Goal: Task Accomplishment & Management: Use online tool/utility

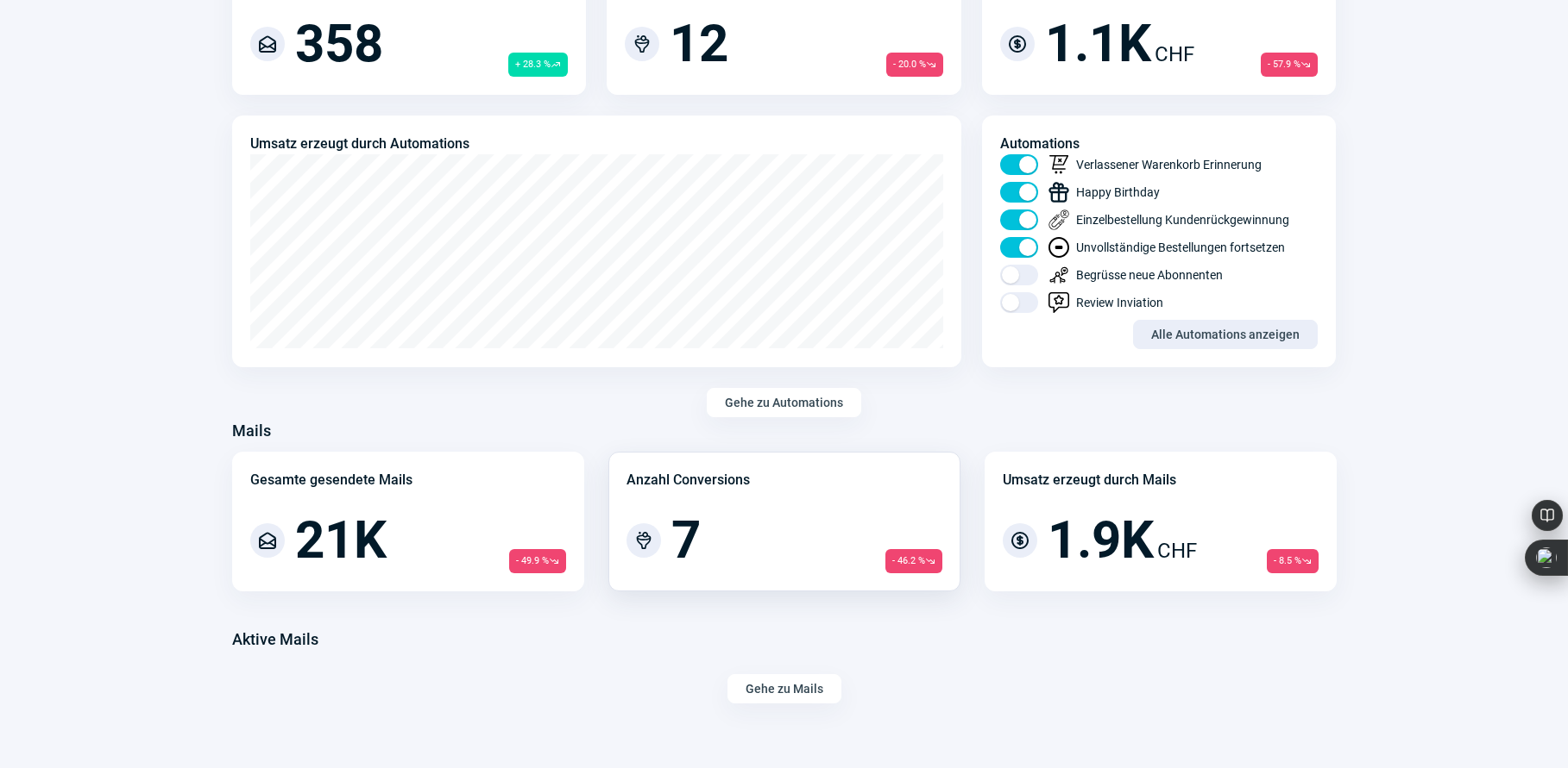
scroll to position [899, 0]
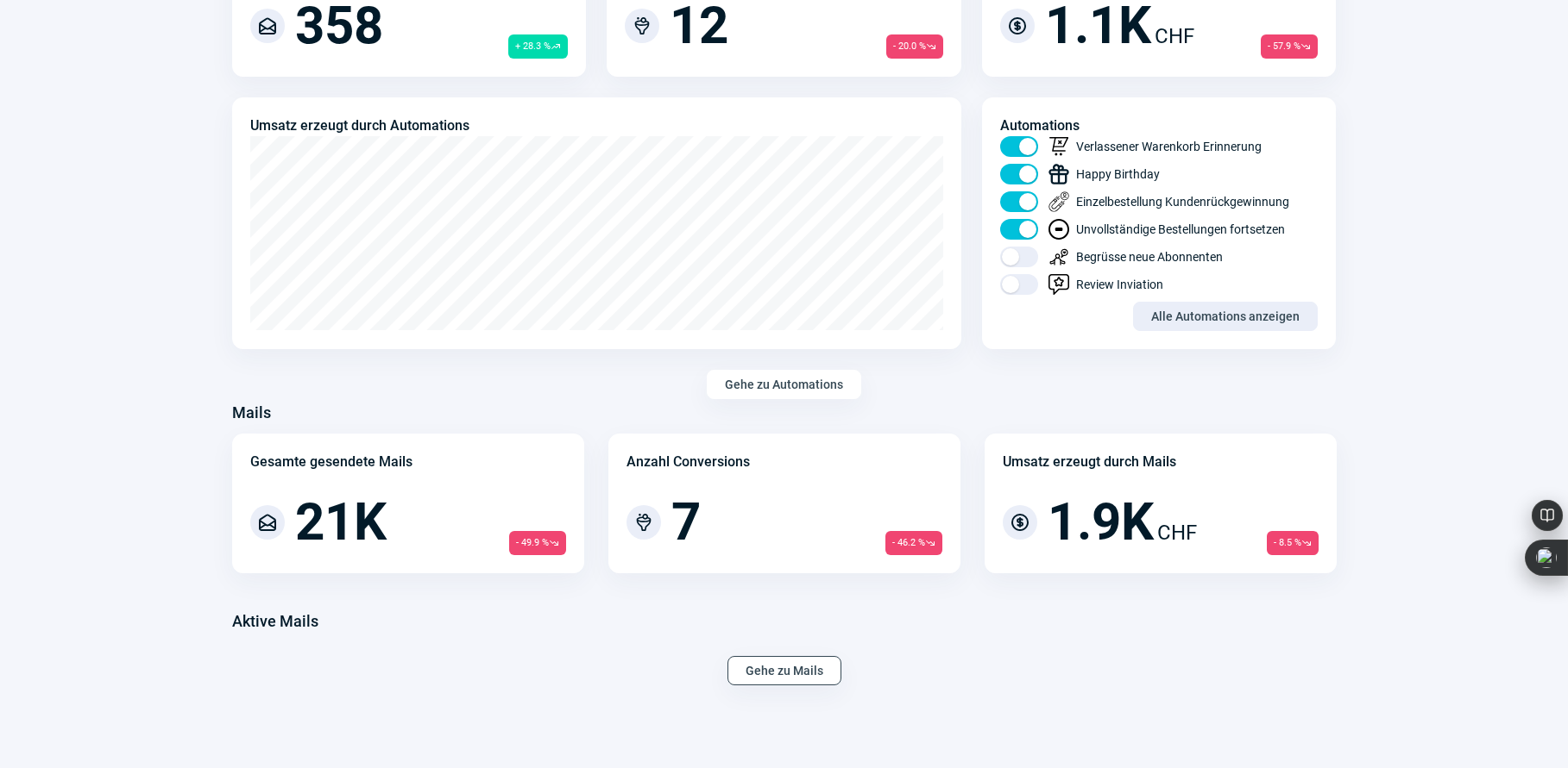
click at [796, 664] on span "Gehe zu Mails" at bounding box center [784, 670] width 78 height 27
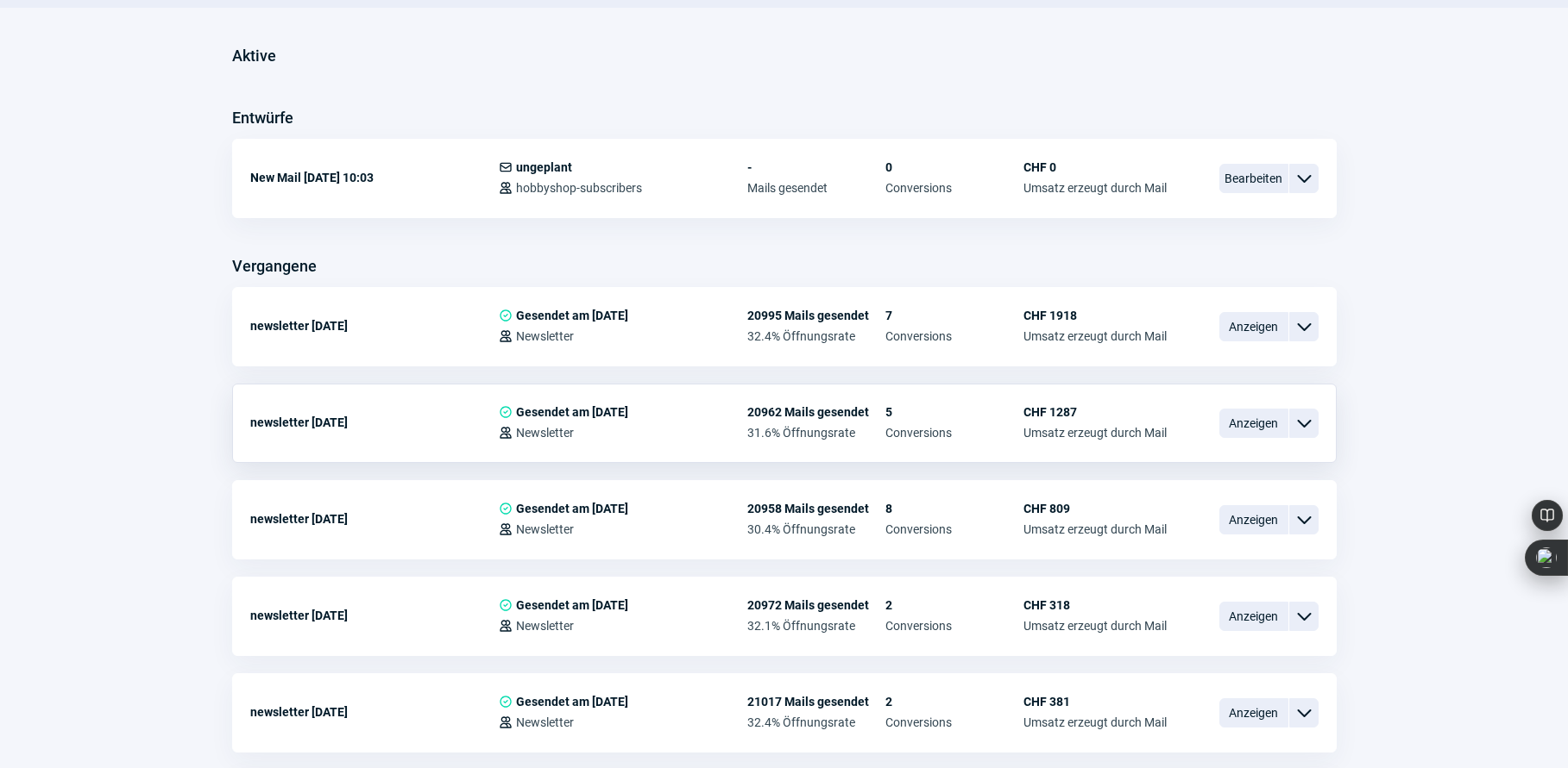
scroll to position [430, 0]
click at [1250, 324] on span "Anzeigen" at bounding box center [1254, 325] width 69 height 29
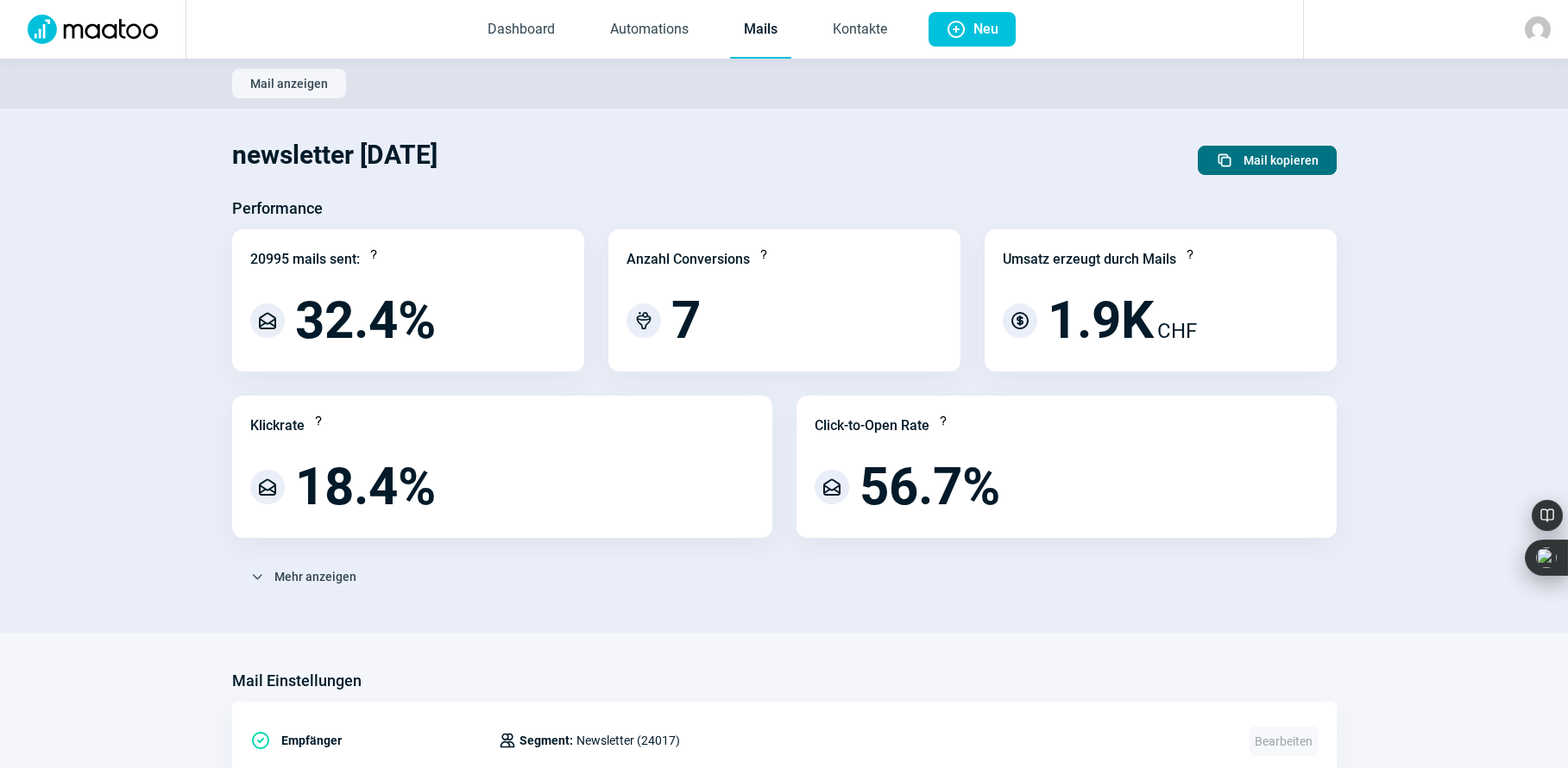
click at [1240, 160] on span "Duplicate icon Mail kopieren" at bounding box center [1267, 160] width 103 height 27
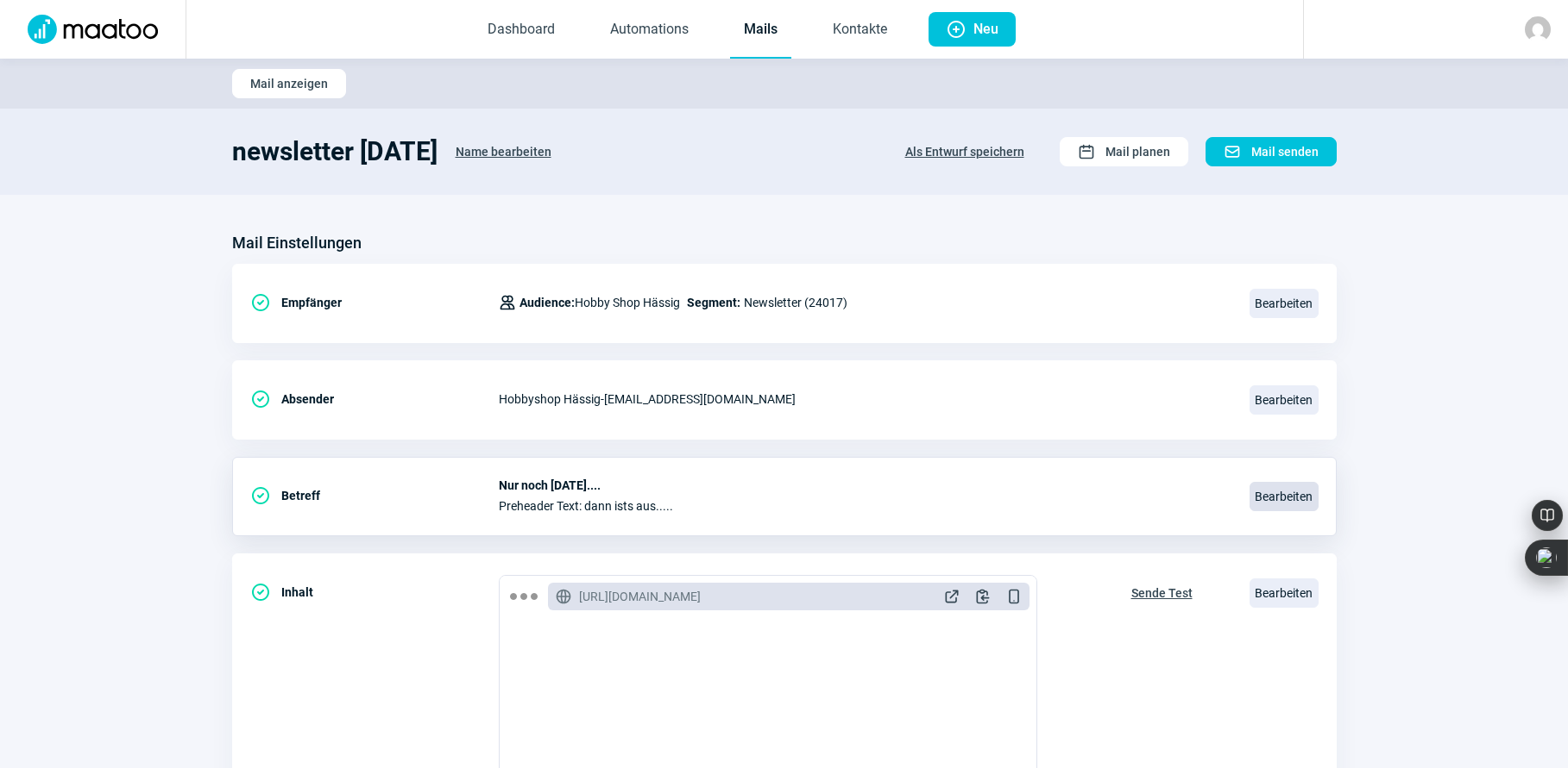
click at [1287, 497] on span "Bearbeiten" at bounding box center [1284, 497] width 69 height 29
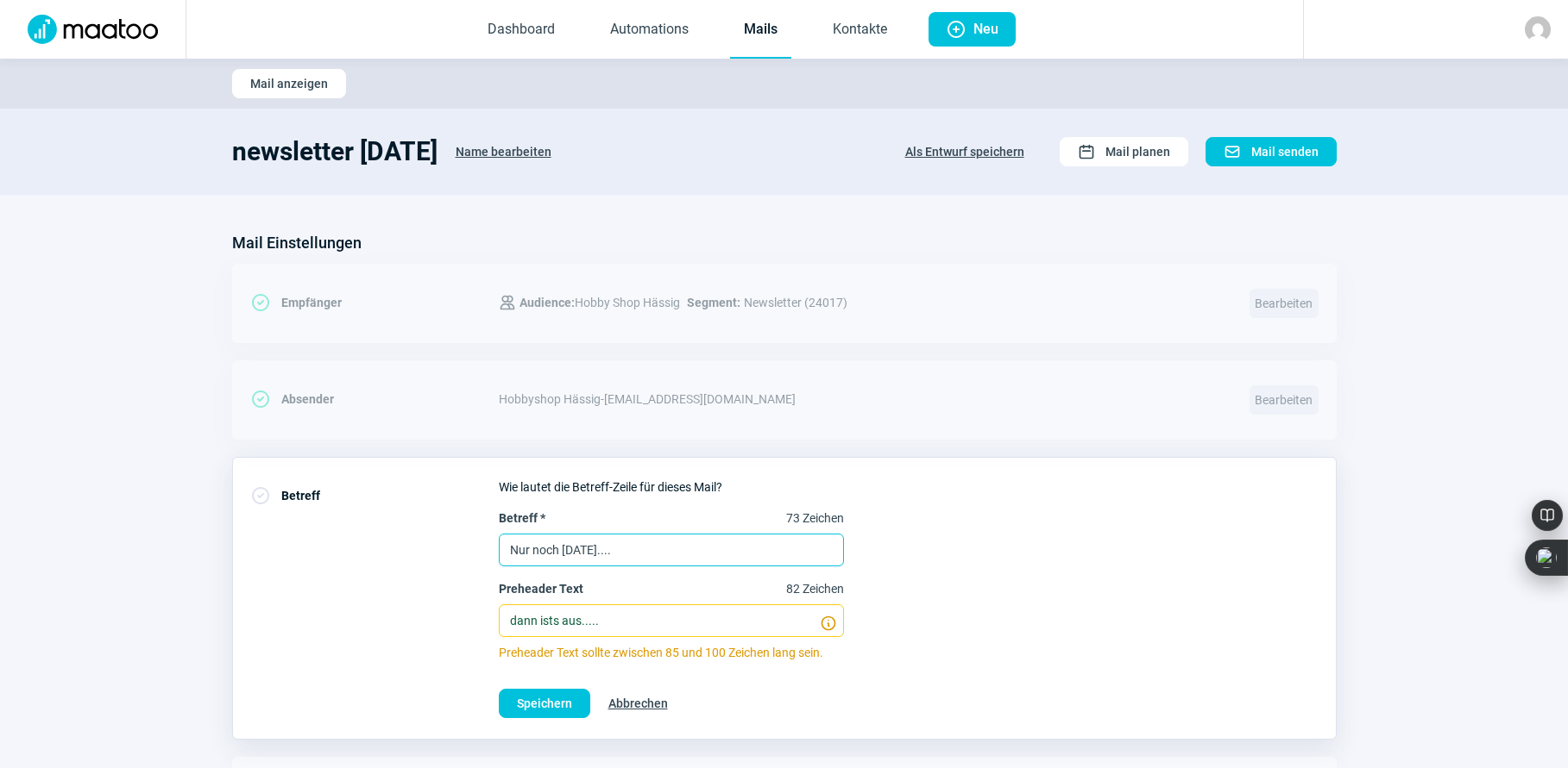
drag, startPoint x: 667, startPoint y: 552, endPoint x: 478, endPoint y: 560, distance: 189.2
click at [478, 560] on div "CheckCircle icon Betreff Wie lautet die Betreff-Zeile für dieses Mail? Betreff …" at bounding box center [784, 598] width 1105 height 283
type input "Dies ist ein neuer Rekord!"
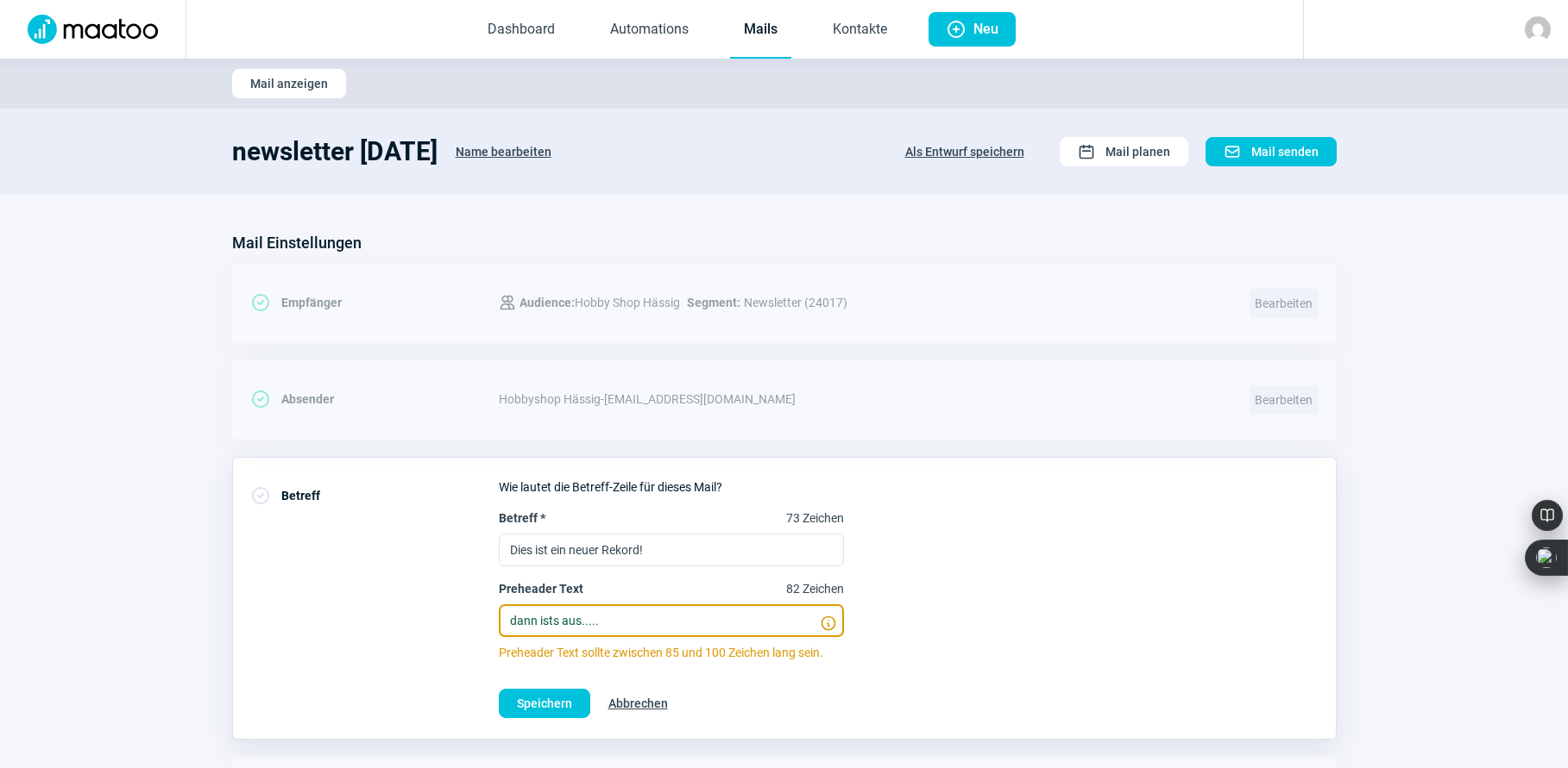
drag, startPoint x: 610, startPoint y: 616, endPoint x: 477, endPoint y: 607, distance: 133.3
click at [481, 607] on div "CheckCircle icon Betreff Wie lautet die Betreff-Zeile für dieses Mail? Betreff …" at bounding box center [784, 598] width 1105 height 283
type input "schneller geht's nicht...oder?"
click at [517, 694] on span "Speichern" at bounding box center [544, 703] width 55 height 27
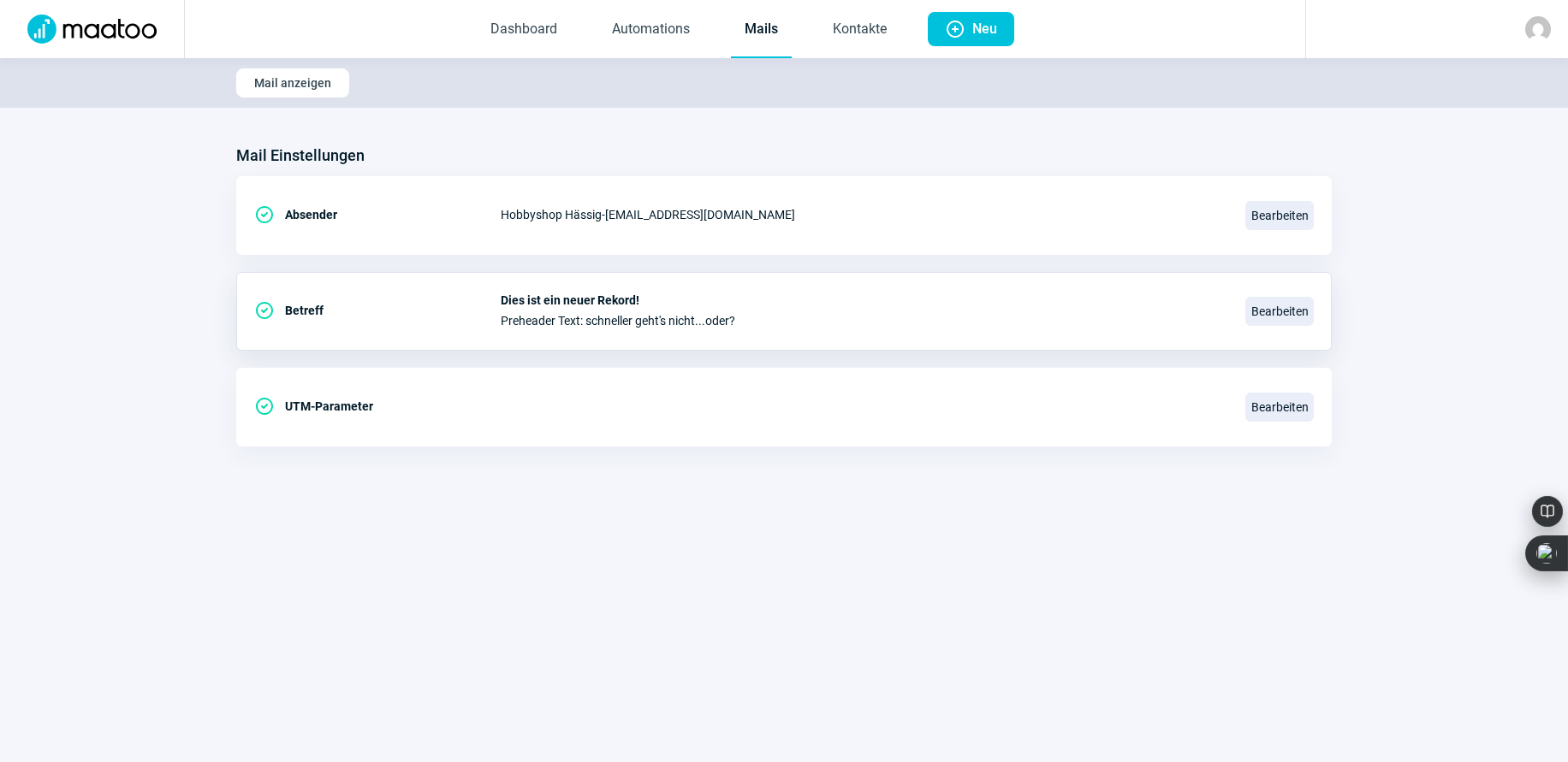
click at [761, 30] on link "Mails" at bounding box center [761, 30] width 61 height 56
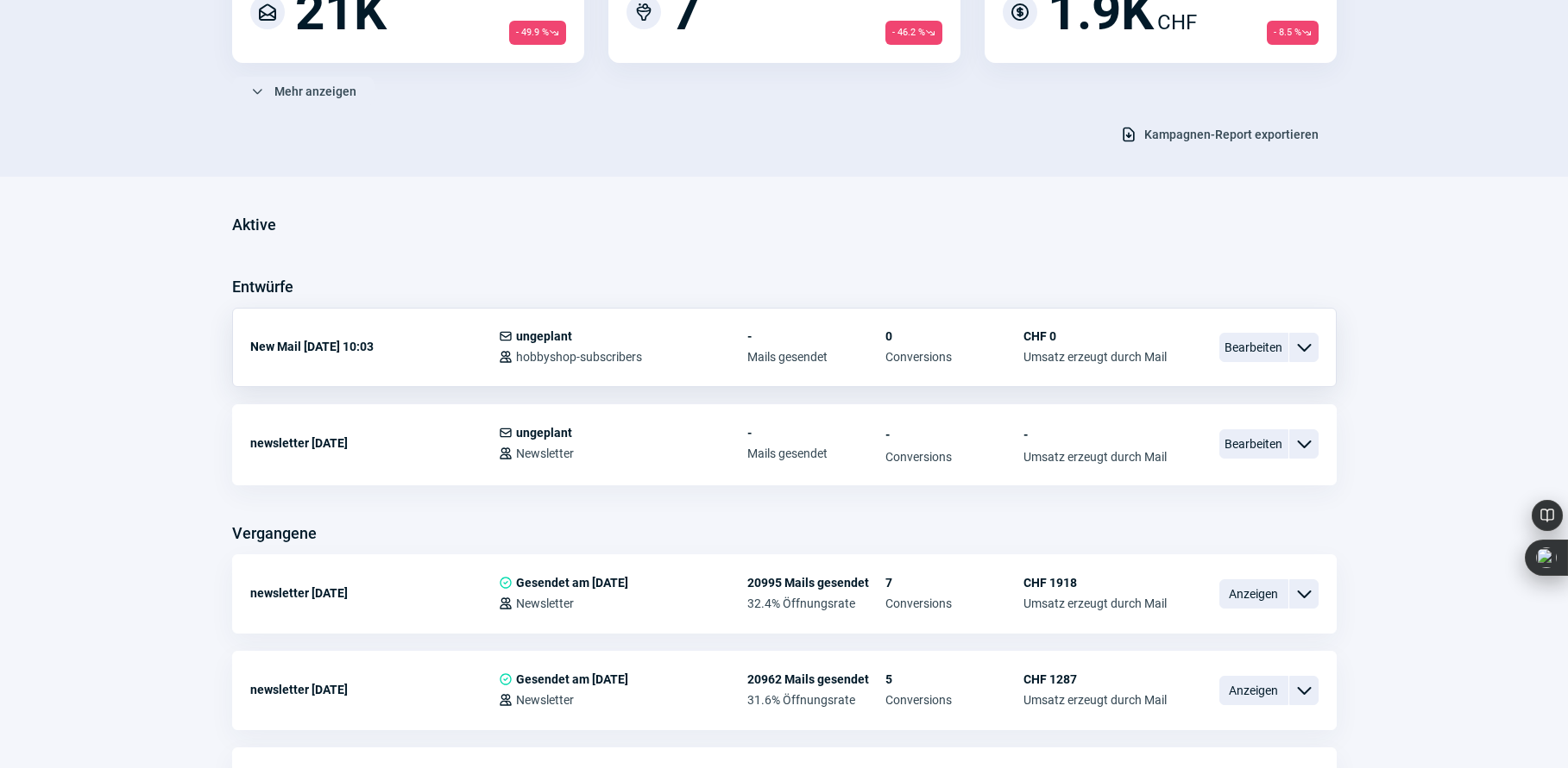
scroll to position [259, 0]
click at [1238, 346] on span "Bearbeiten" at bounding box center [1254, 349] width 69 height 29
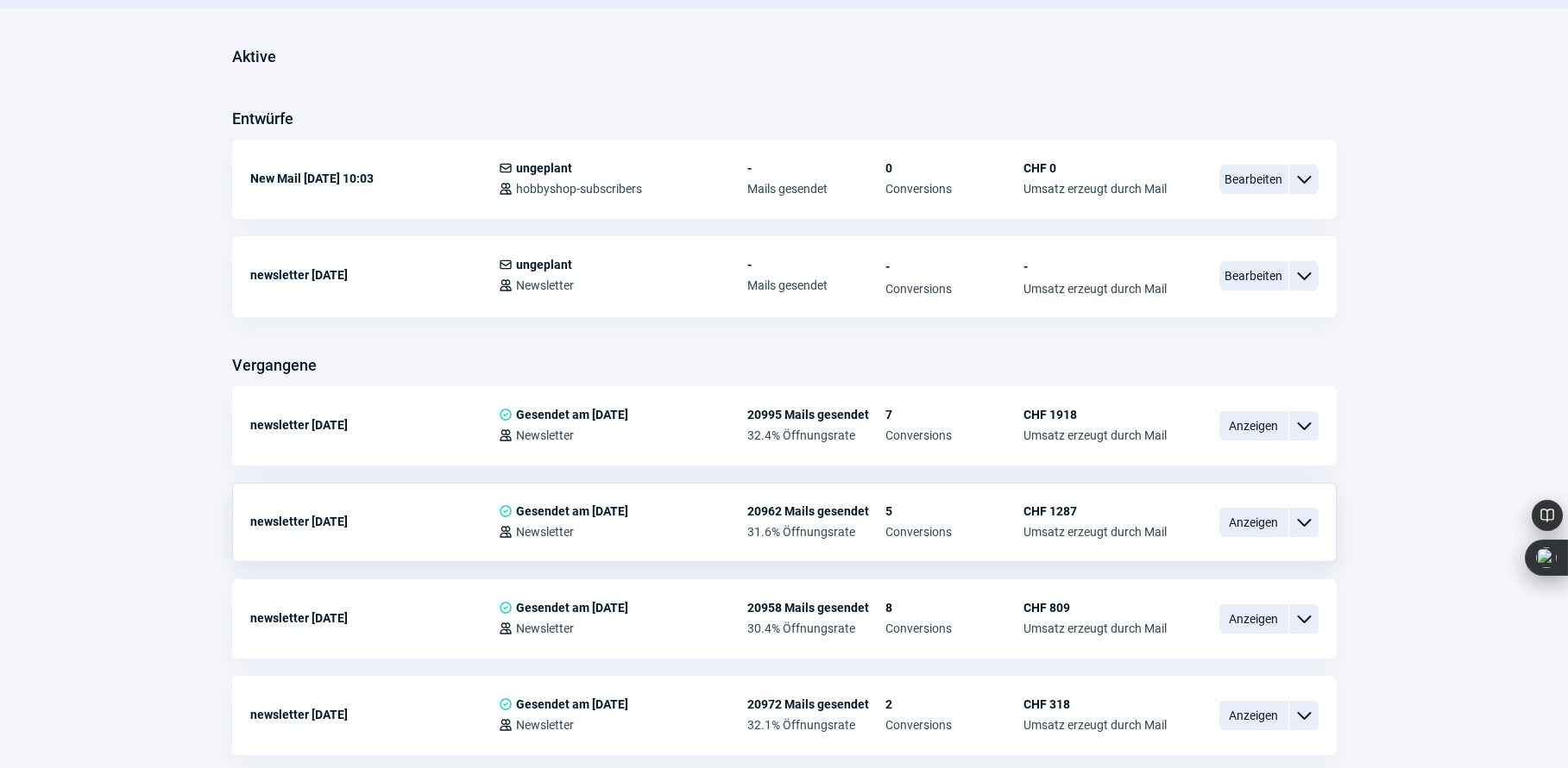
scroll to position [430, 0]
click at [1243, 423] on span "Anzeigen" at bounding box center [1254, 424] width 69 height 29
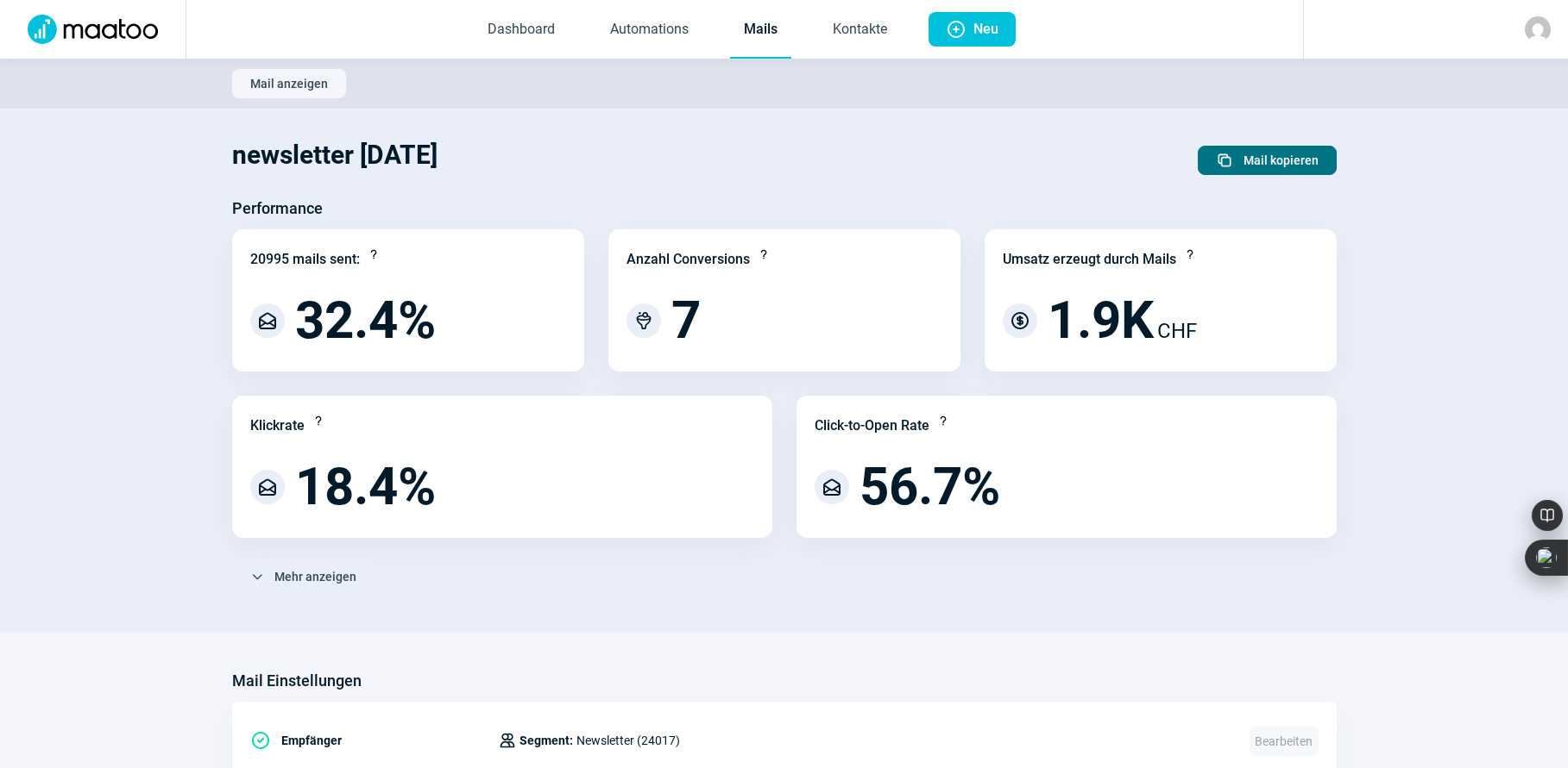
click at [1254, 152] on span "Mail kopieren" at bounding box center [1280, 160] width 75 height 27
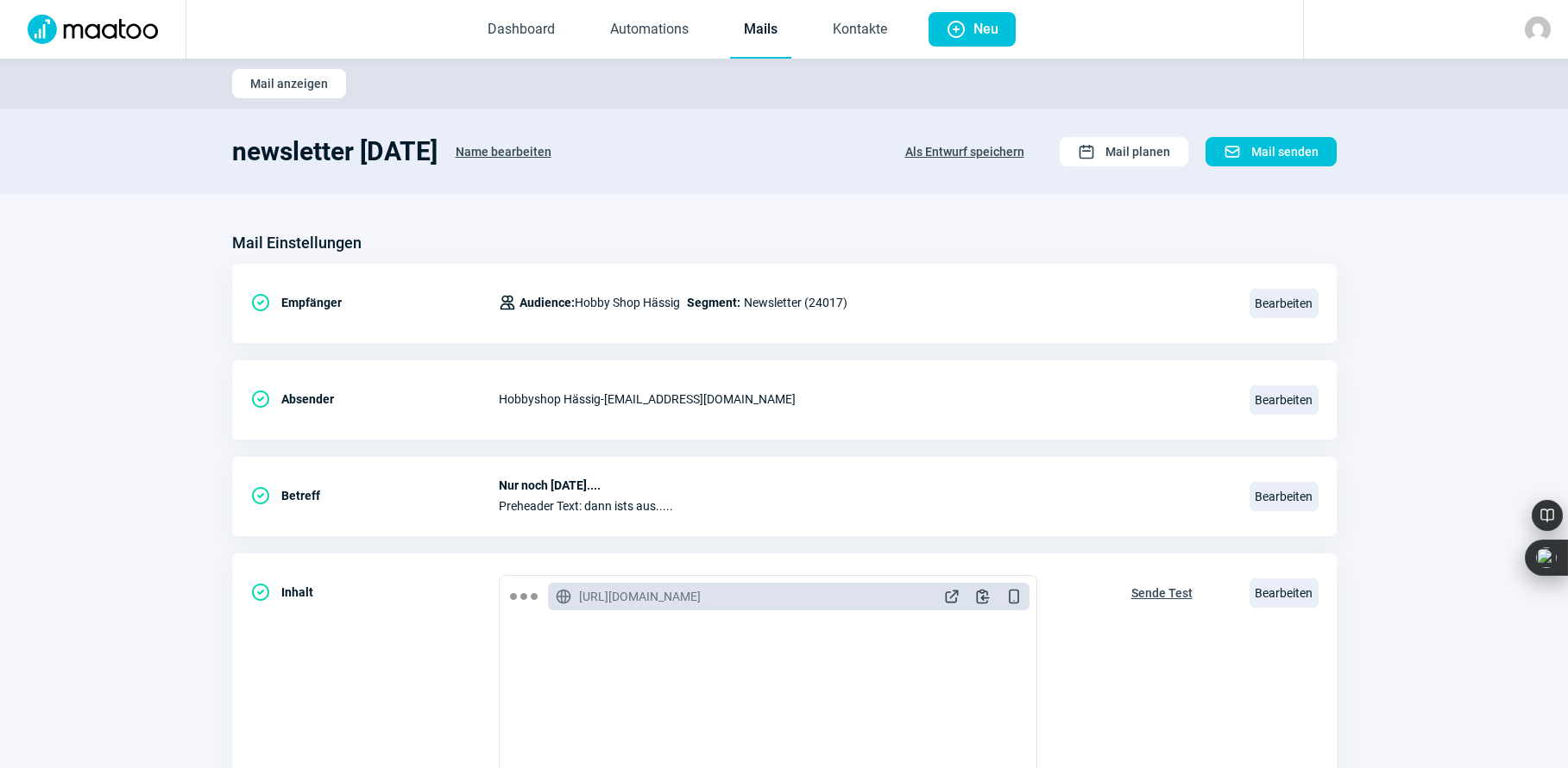
click at [499, 153] on span "Name bearbeiten" at bounding box center [503, 152] width 96 height 27
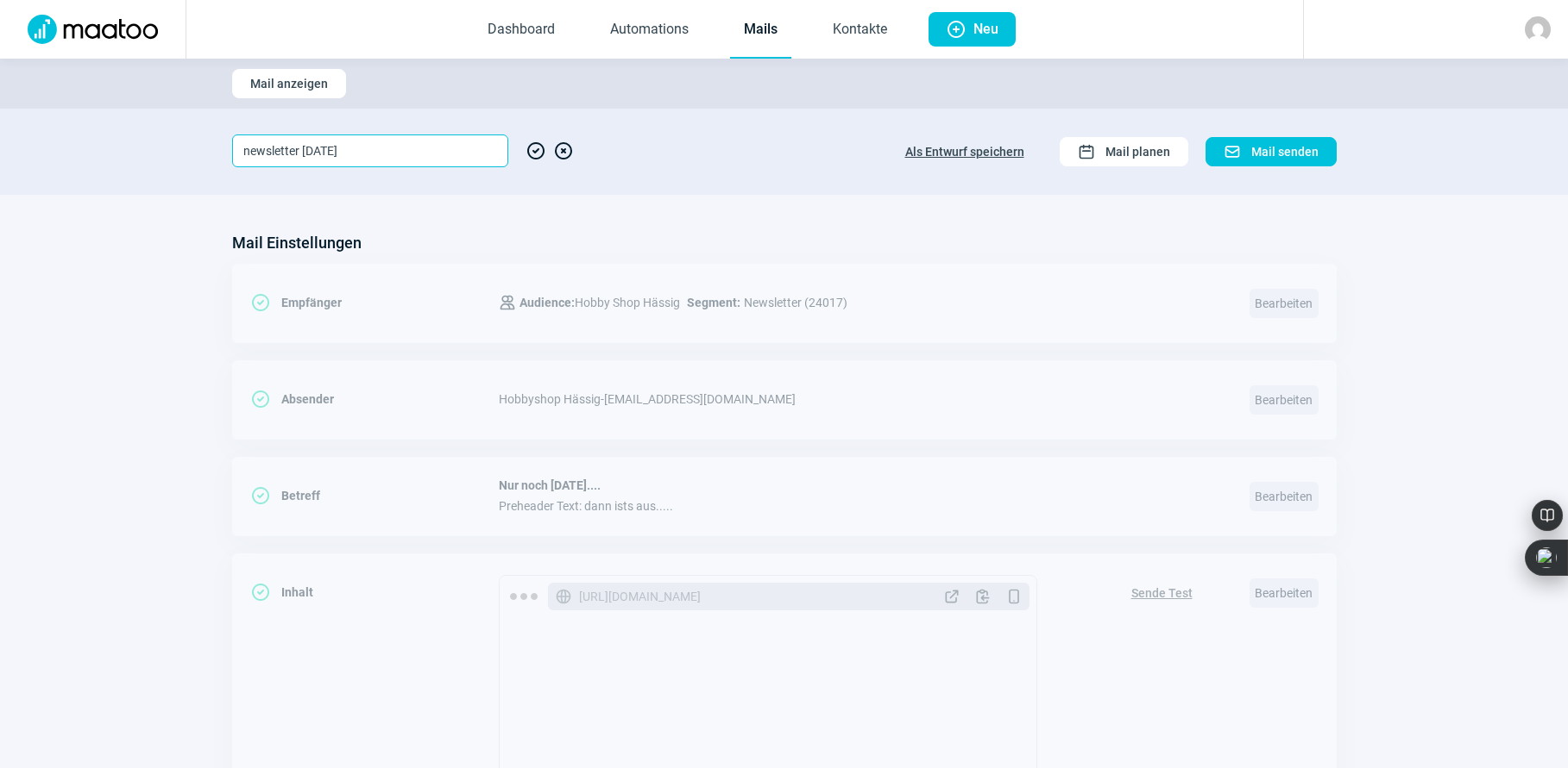
drag, startPoint x: 301, startPoint y: 150, endPoint x: 325, endPoint y: 151, distance: 24.0
click at [325, 151] on input "newsletter [DATE]" at bounding box center [370, 151] width 276 height 33
type input "newsletter [DATE]"
click at [534, 145] on span "CheckCircle icon" at bounding box center [535, 151] width 20 height 33
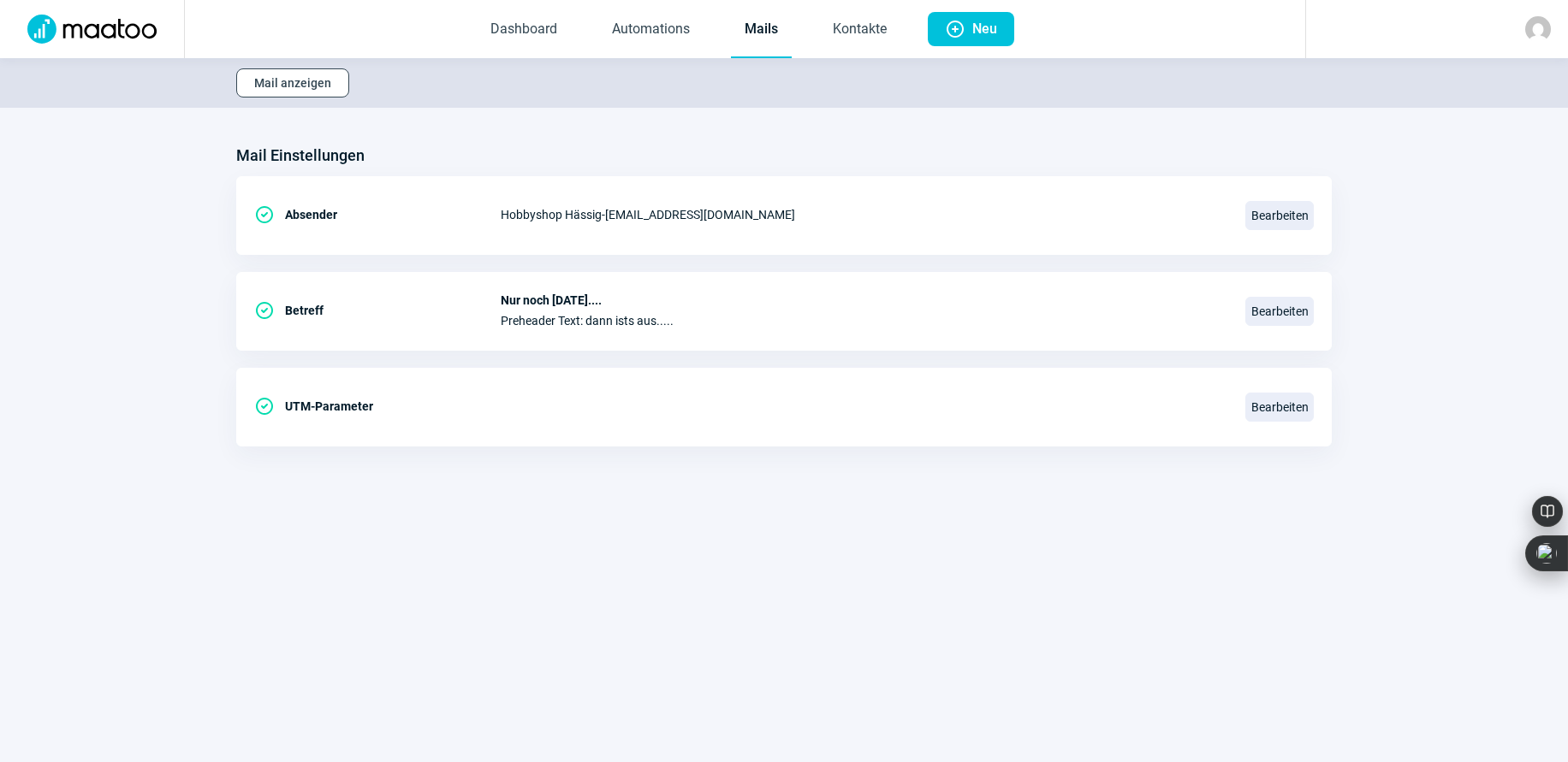
click at [318, 77] on span "Mail anzeigen" at bounding box center [293, 83] width 77 height 27
click at [1536, 29] on img at bounding box center [1538, 28] width 26 height 26
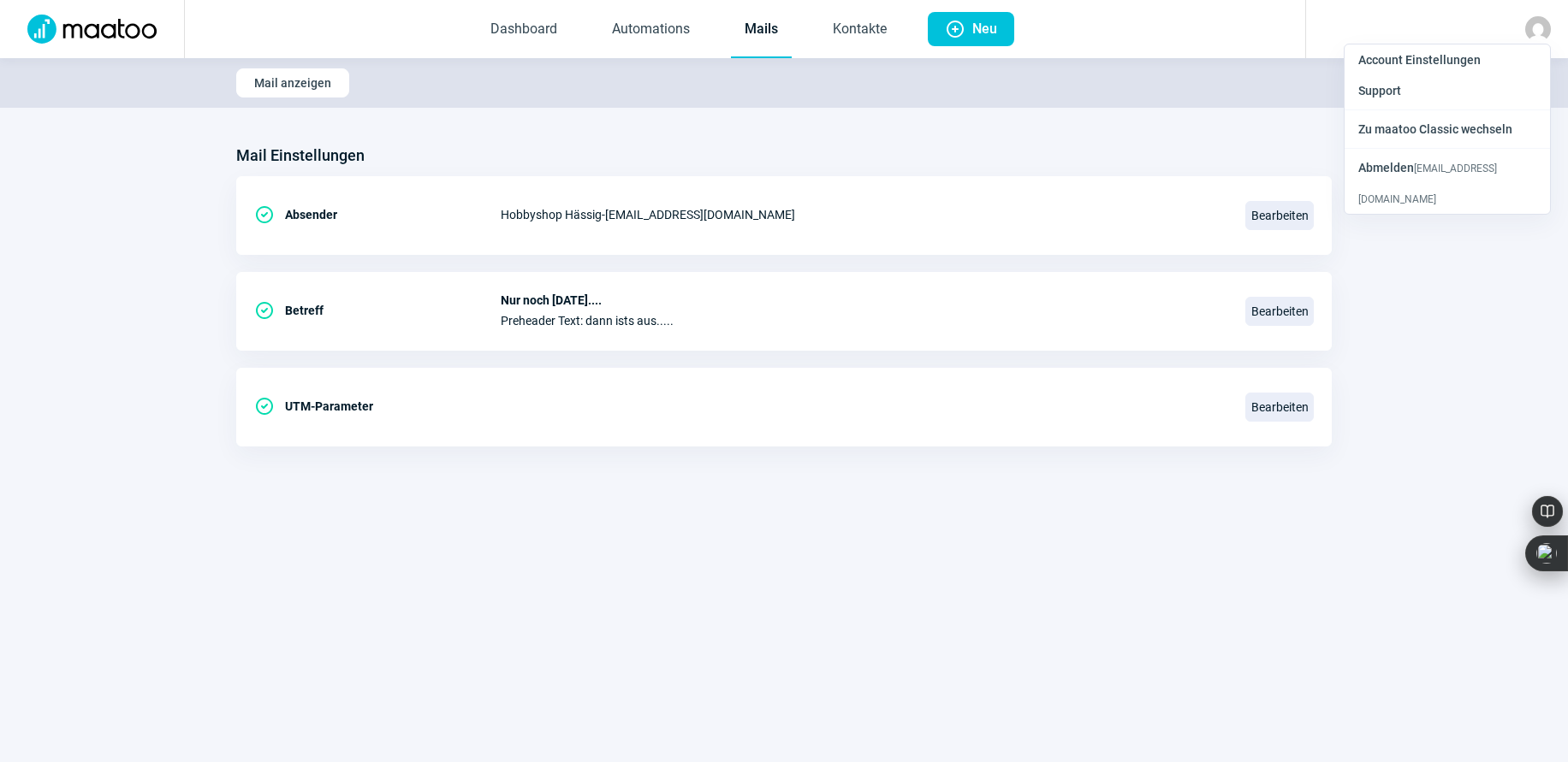
click at [1376, 169] on span "Abmelden" at bounding box center [1386, 168] width 55 height 14
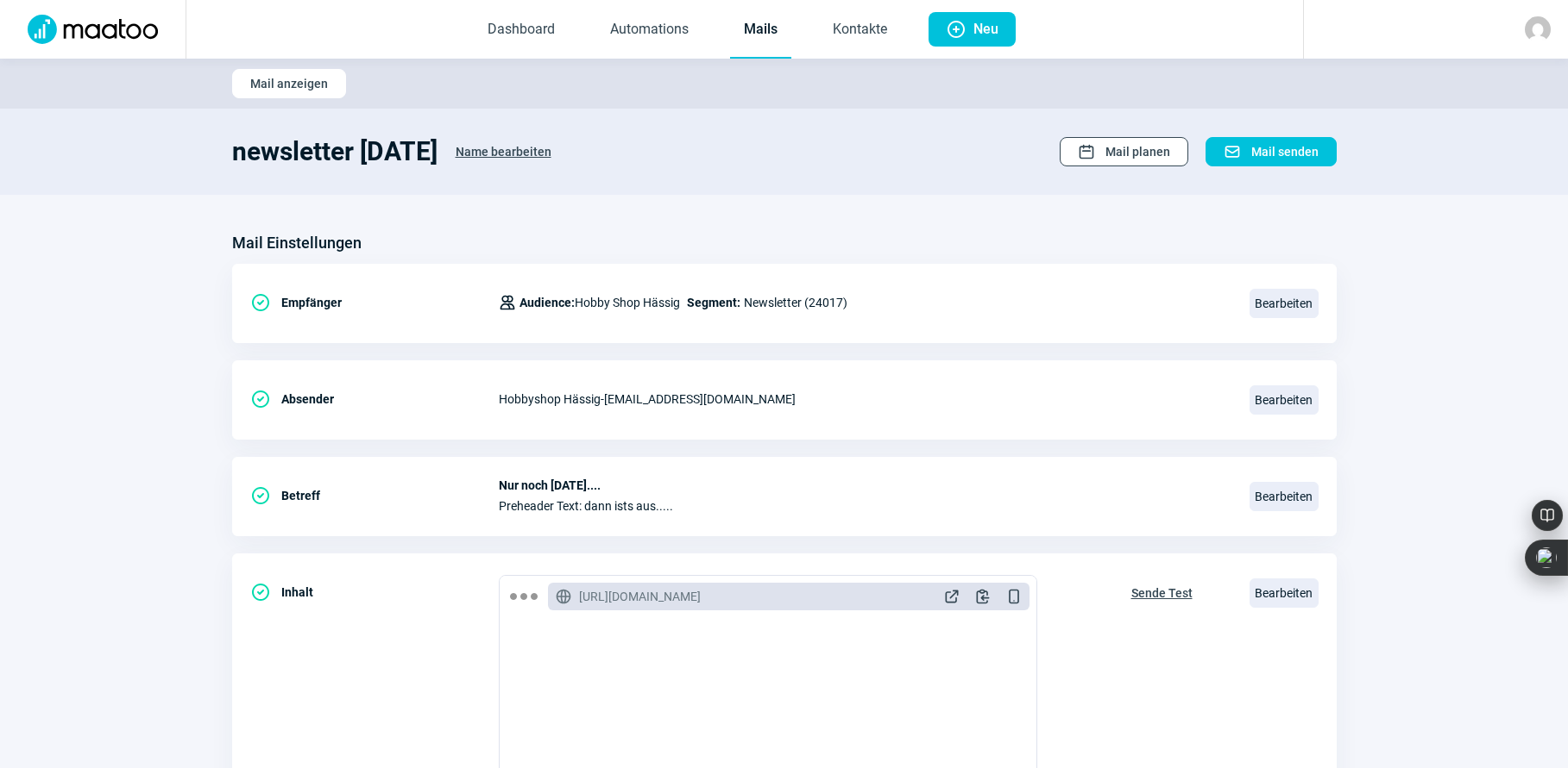
click at [1122, 150] on span "Mail planen" at bounding box center [1138, 152] width 65 height 27
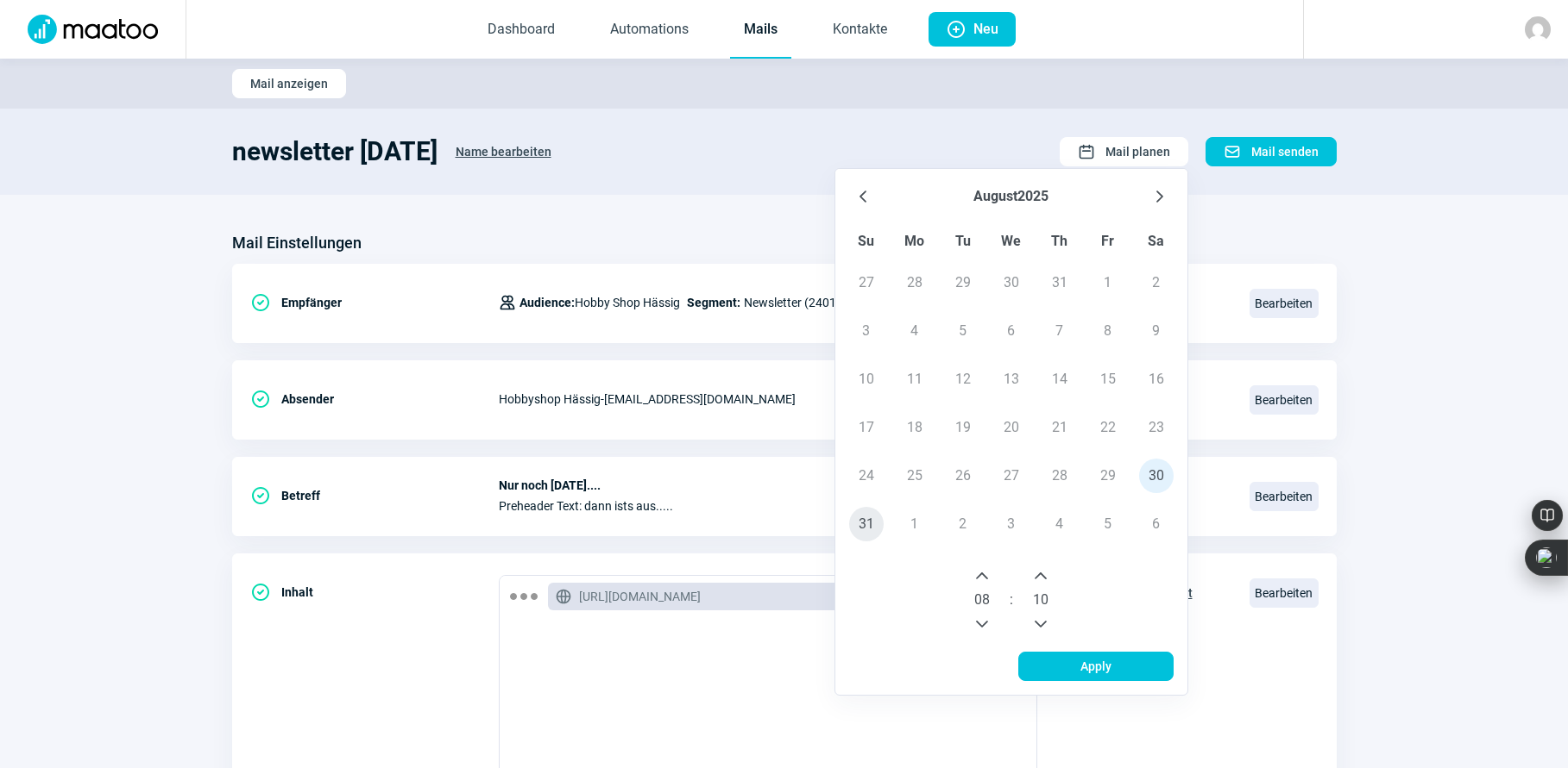
click at [863, 521] on span "31" at bounding box center [866, 524] width 35 height 35
click at [987, 578] on icon "Next Hour" at bounding box center [982, 576] width 12 height 7
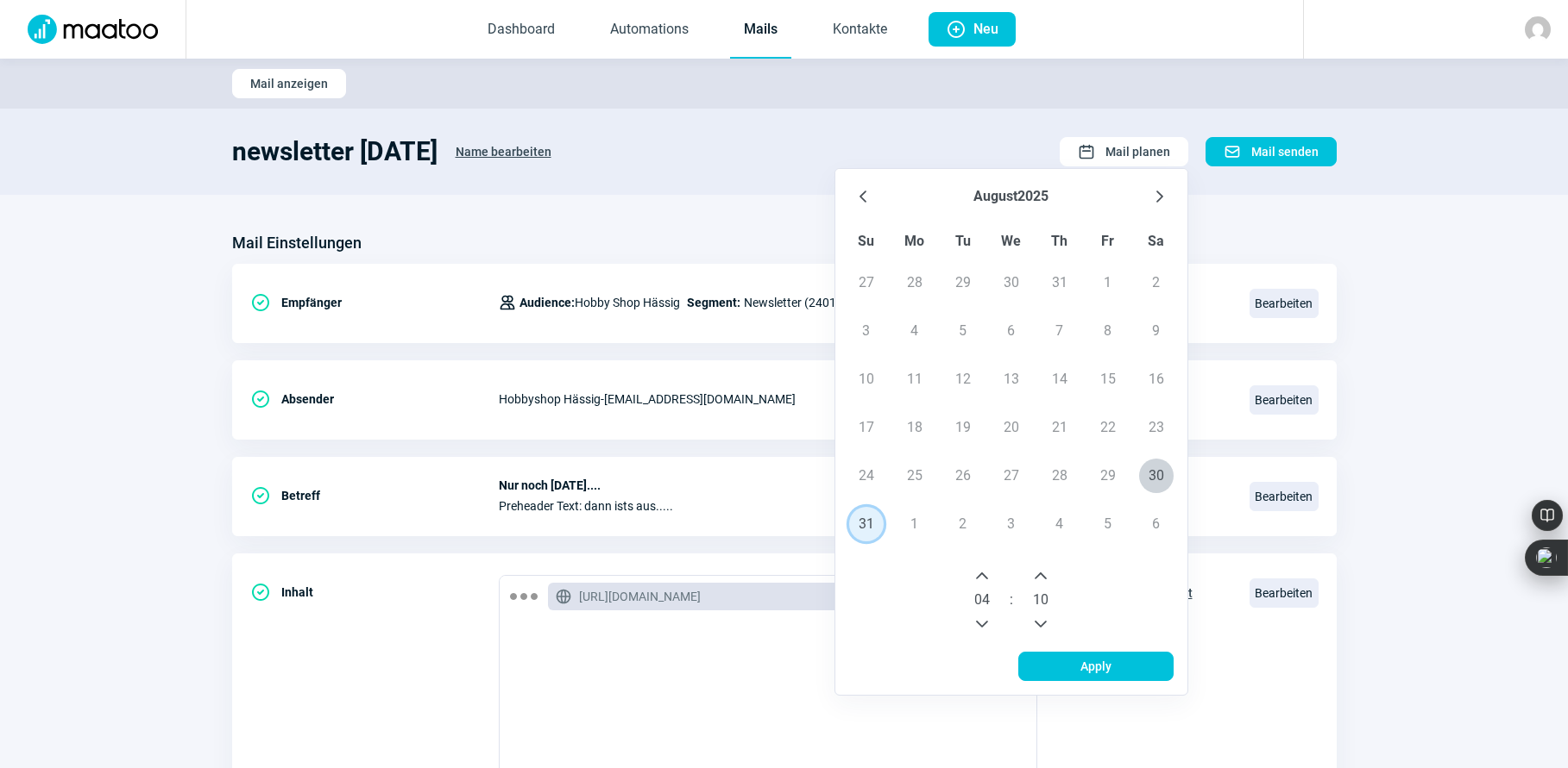
click at [987, 578] on icon "Next Hour" at bounding box center [982, 576] width 12 height 7
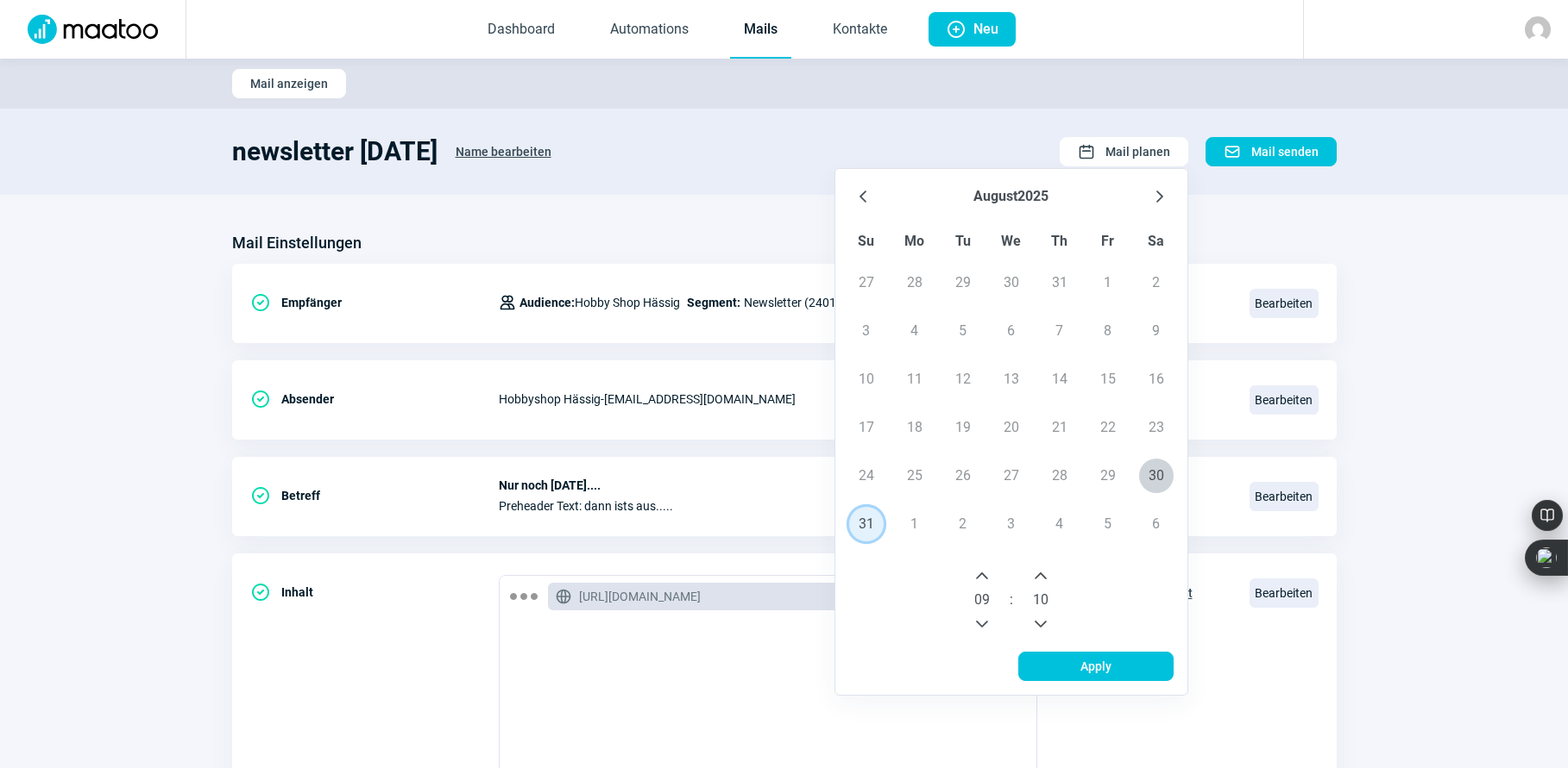
click at [987, 578] on icon "Next Hour" at bounding box center [982, 576] width 12 height 7
click at [1048, 625] on icon "Previous Minute" at bounding box center [1041, 624] width 14 height 14
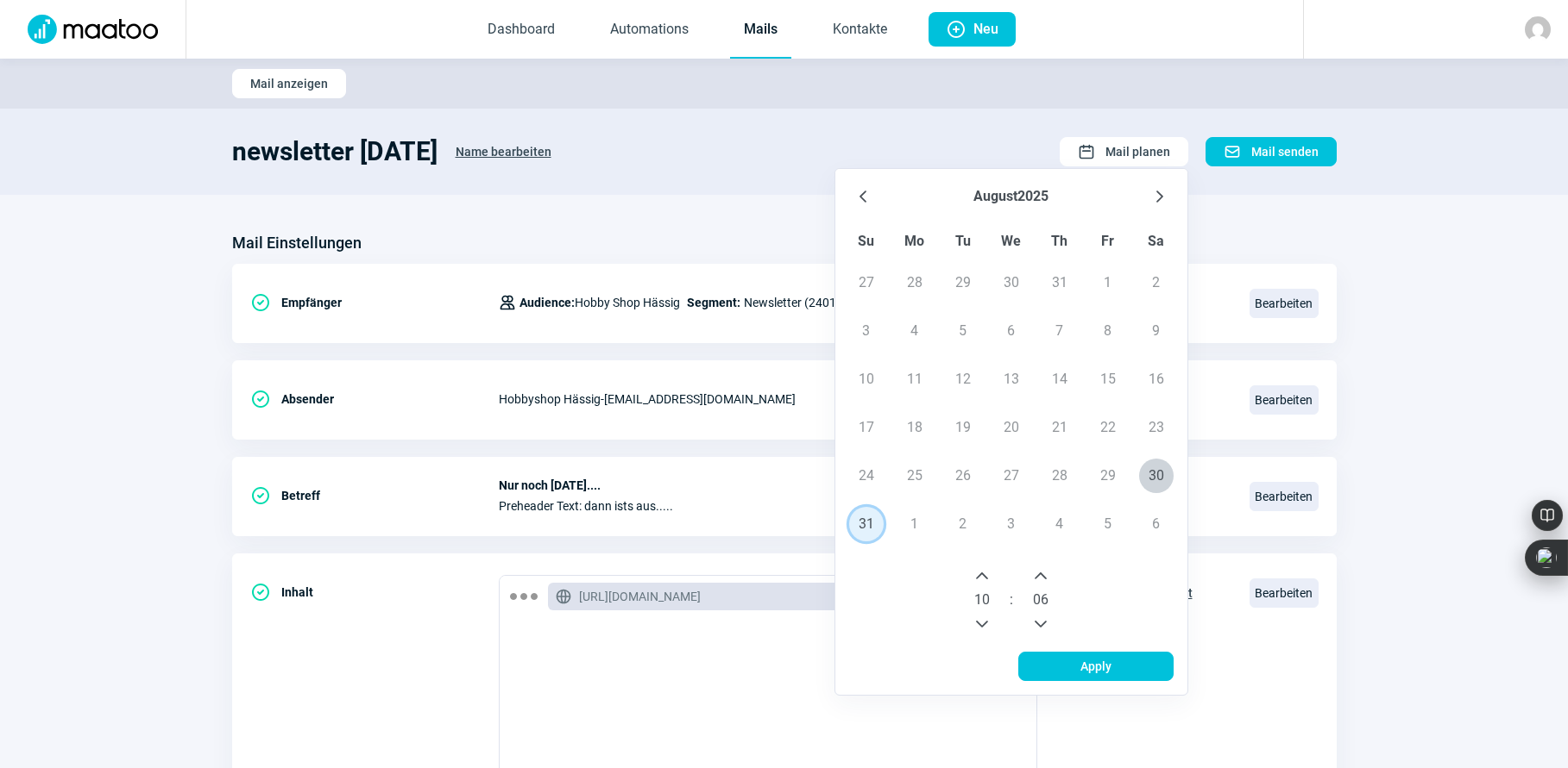
click at [1048, 625] on icon "Previous Minute" at bounding box center [1041, 624] width 14 height 14
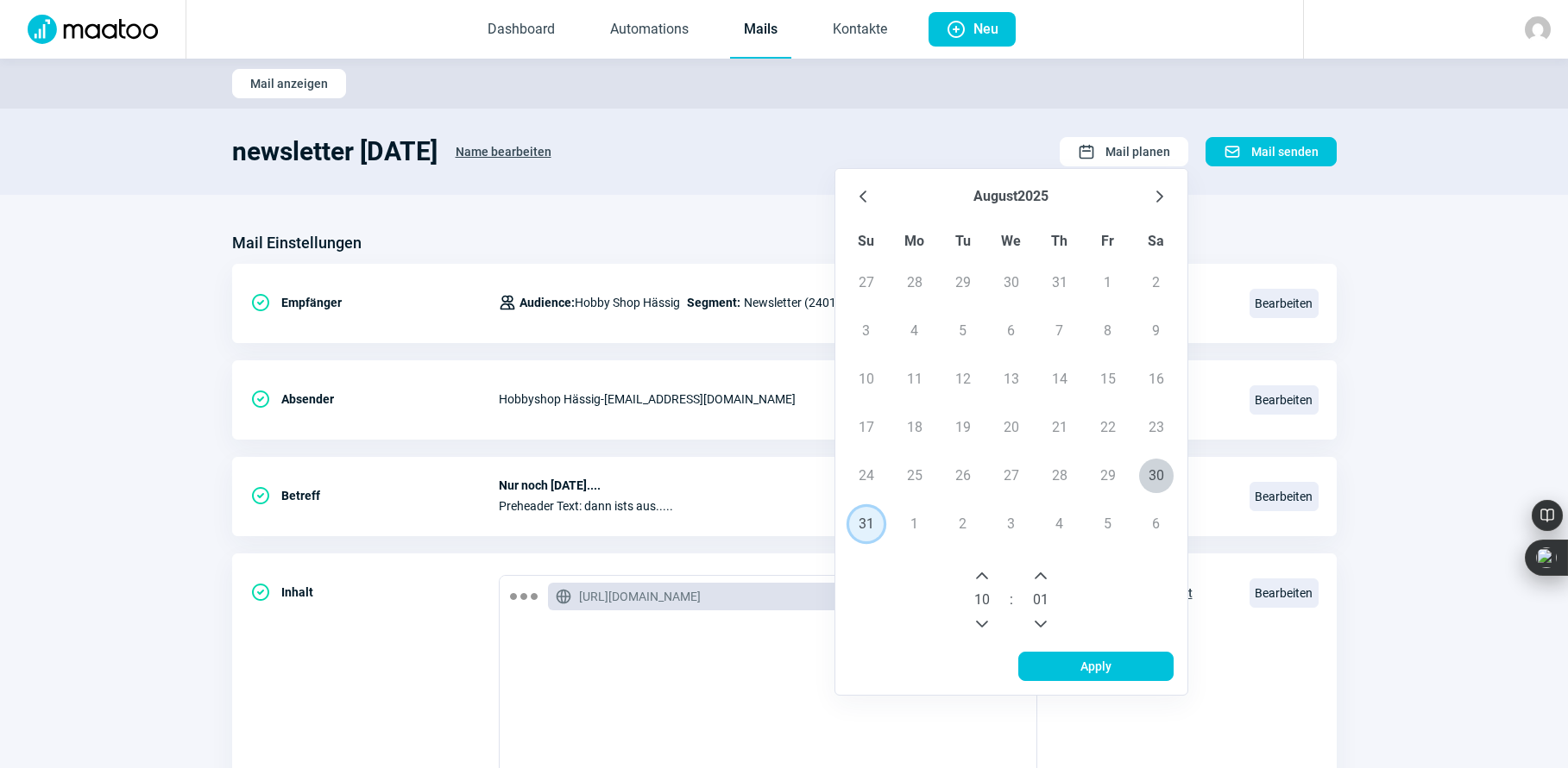
click at [1048, 625] on icon "Previous Minute" at bounding box center [1041, 624] width 14 height 14
click at [1078, 665] on span "Apply" at bounding box center [1096, 666] width 119 height 27
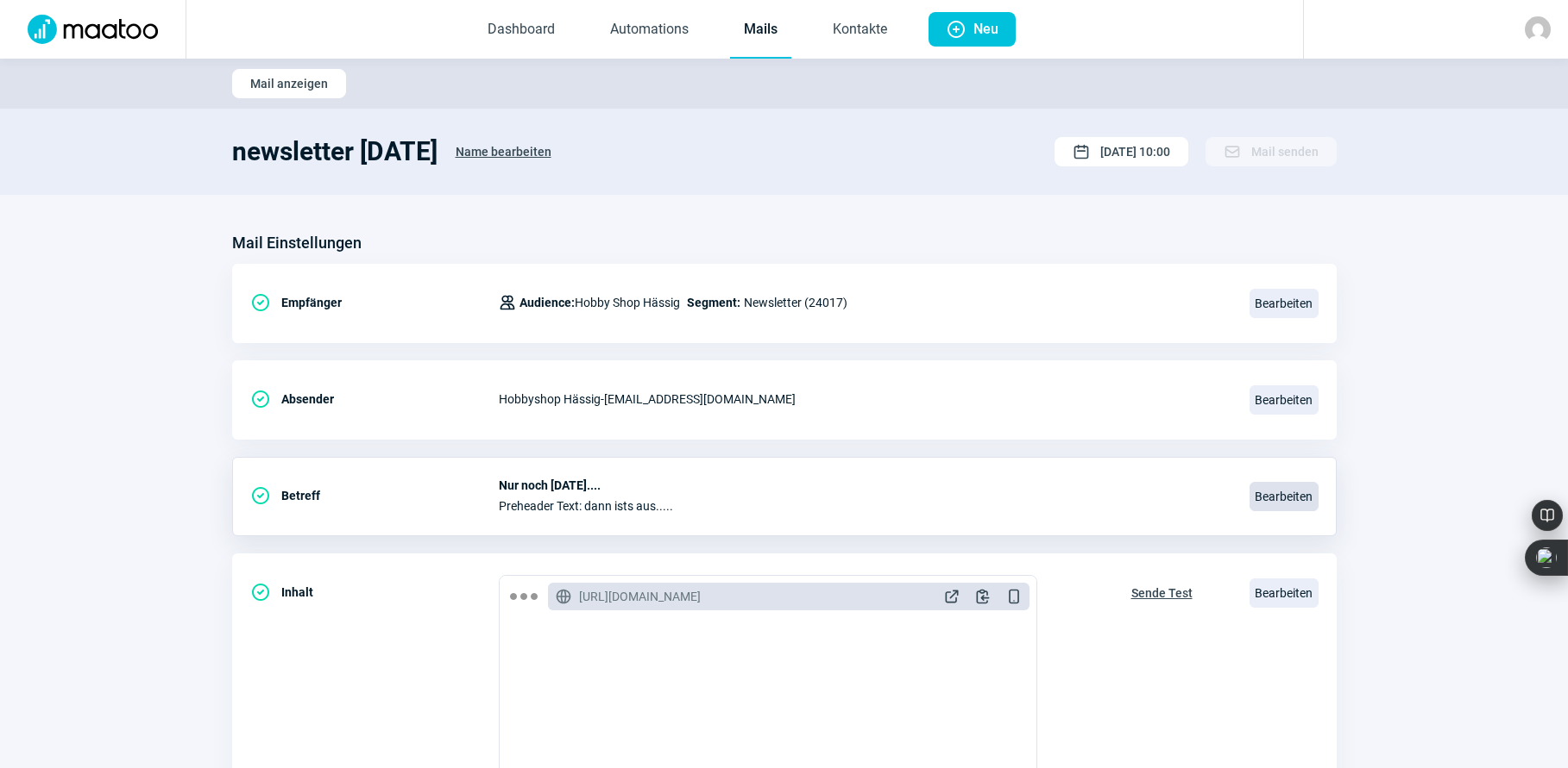
click at [1279, 494] on span "Bearbeiten" at bounding box center [1284, 497] width 69 height 29
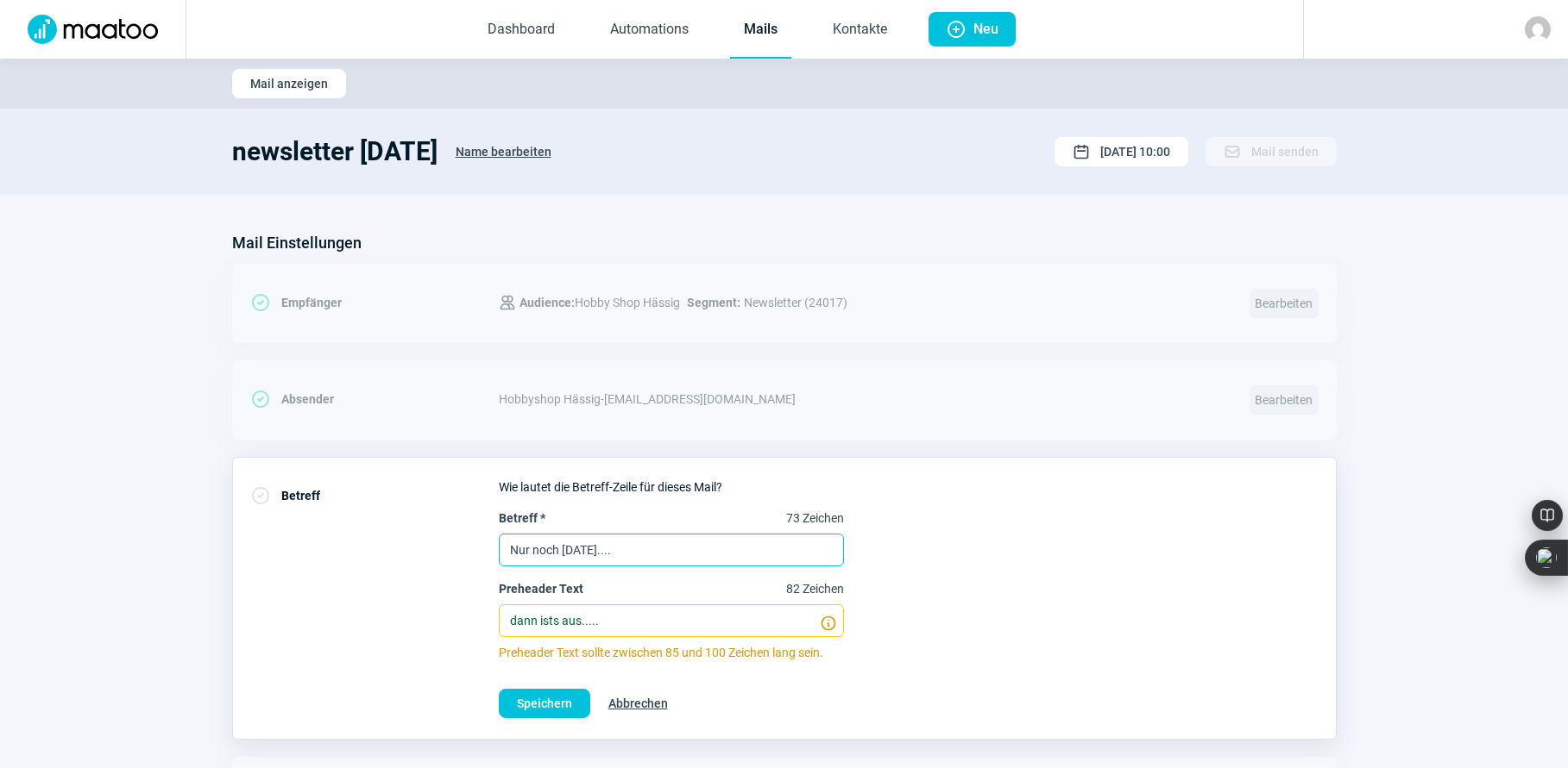
drag, startPoint x: 672, startPoint y: 549, endPoint x: 479, endPoint y: 552, distance: 193.0
click at [479, 552] on div "CheckCircle icon Betreff Wie lautet die Betreff-Zeile für dieses Mail? Betreff …" at bounding box center [784, 598] width 1105 height 283
type input "Das ist ein neuer Rekord!"
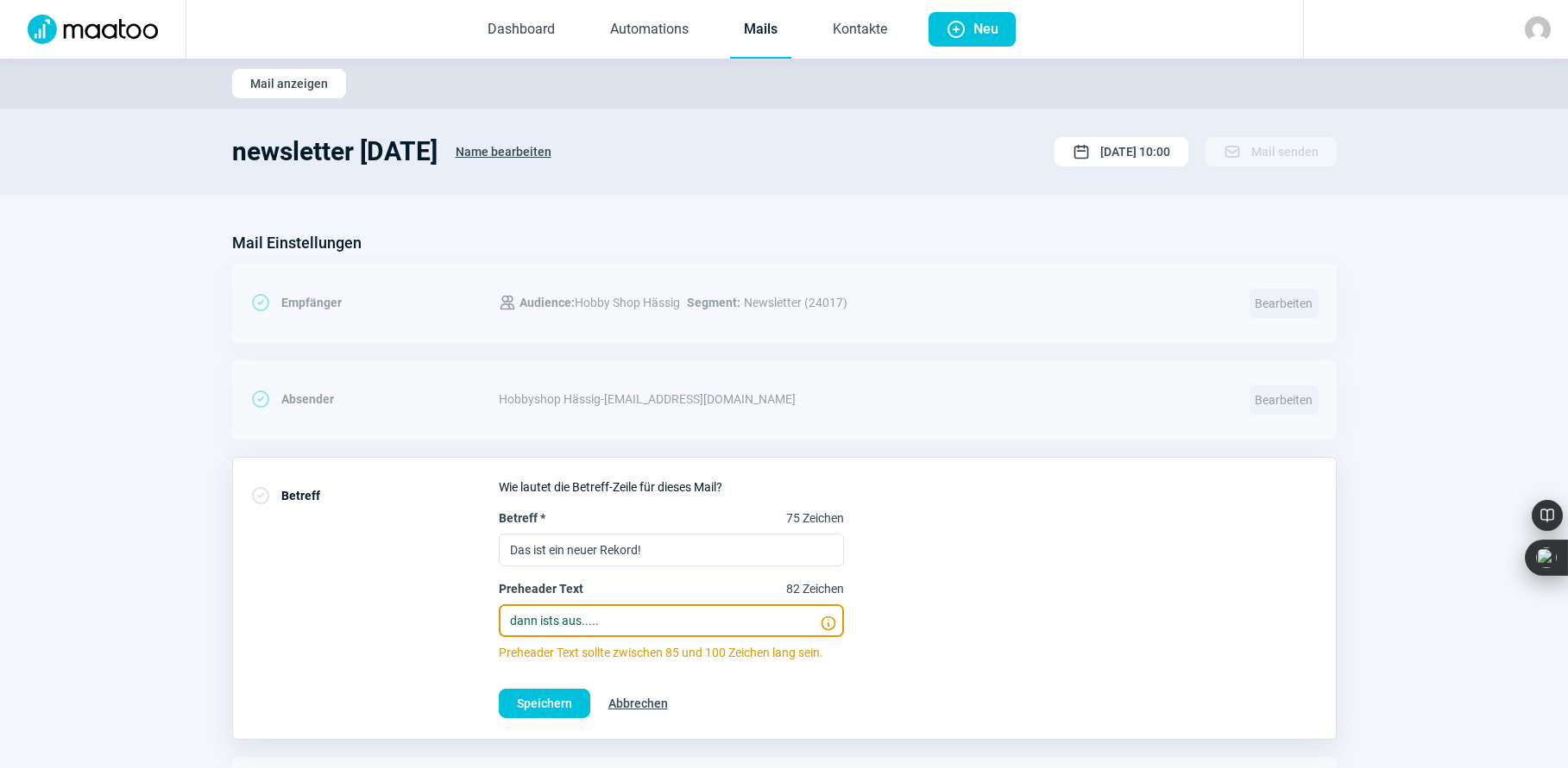
drag, startPoint x: 616, startPoint y: 623, endPoint x: 469, endPoint y: 616, distance: 147.2
click at [474, 616] on div "CheckCircle icon Betreff Wie lautet die Betreff-Zeile für dieses Mail? Betreff …" at bounding box center [784, 598] width 1105 height 283
type input "schneller geht's nicht....oder?"
click at [544, 698] on span "Speichern" at bounding box center [544, 703] width 55 height 27
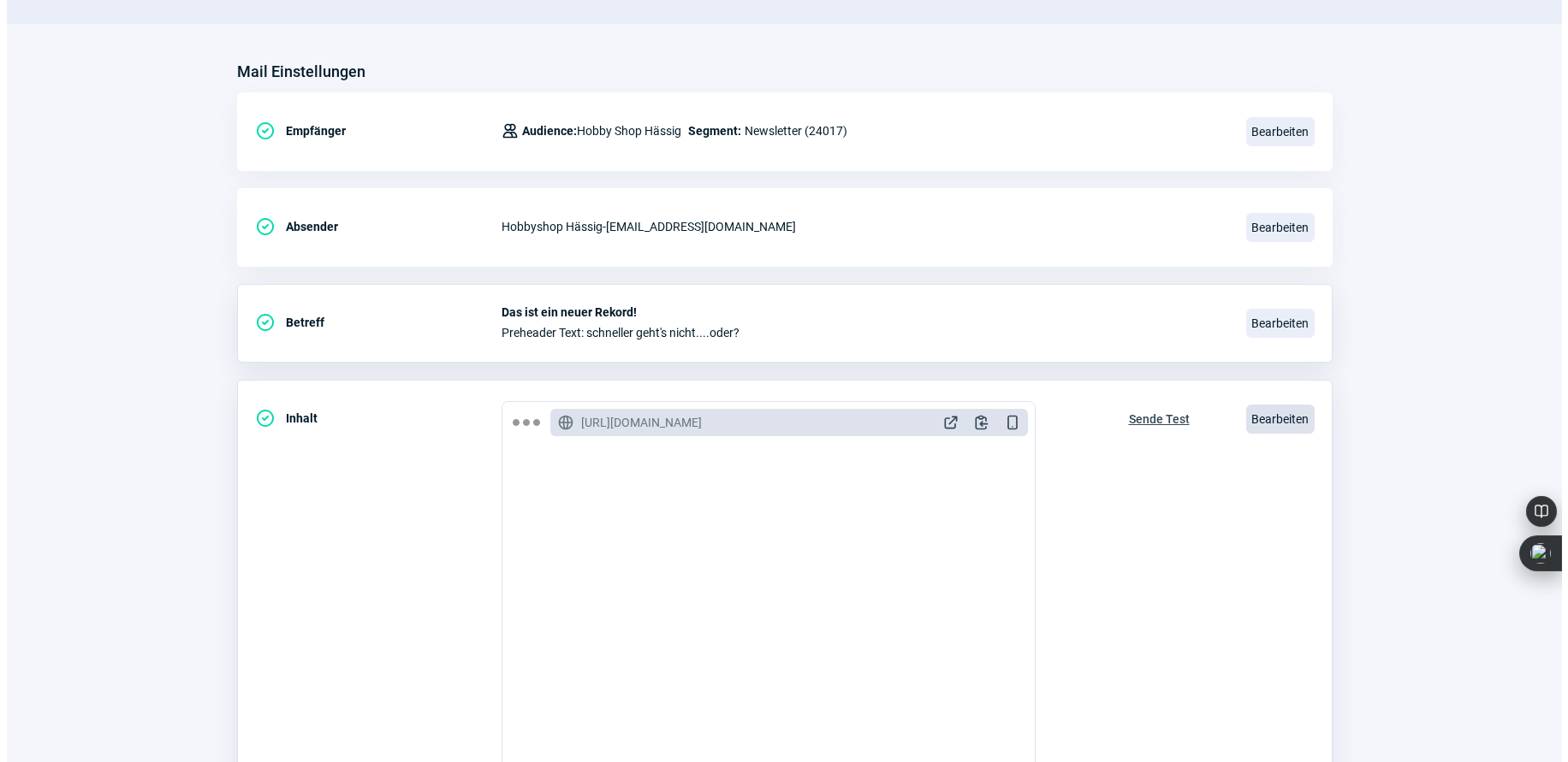
scroll to position [171, 0]
click at [1277, 418] on span "Bearbeiten" at bounding box center [1274, 418] width 69 height 29
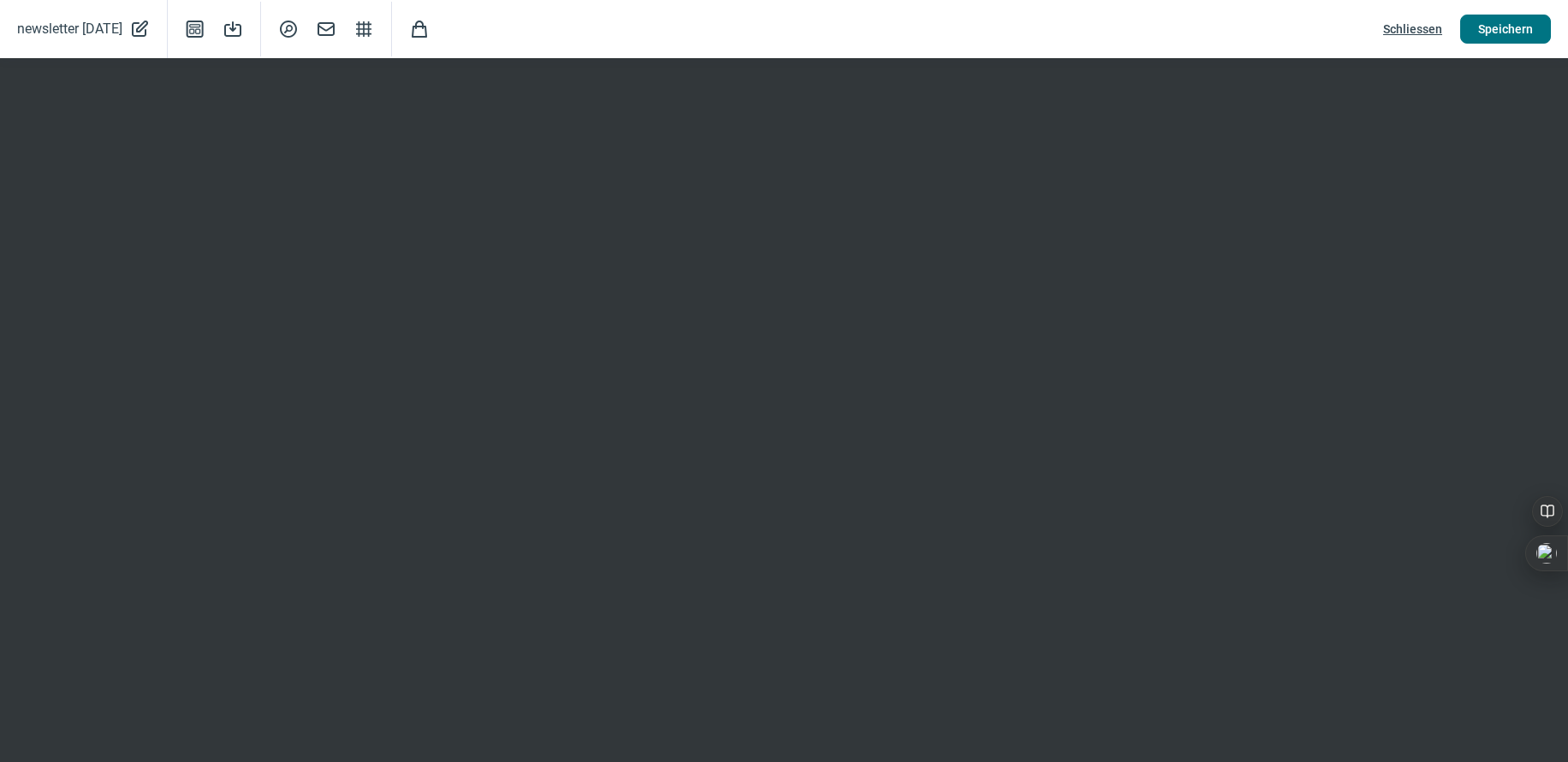
click at [1509, 32] on span "Speichern" at bounding box center [1505, 29] width 55 height 27
click at [1528, 29] on span "Speichern" at bounding box center [1505, 29] width 55 height 27
click at [1504, 31] on span "Speichern" at bounding box center [1505, 29] width 55 height 27
click at [1403, 26] on span "Schliessen" at bounding box center [1412, 29] width 59 height 27
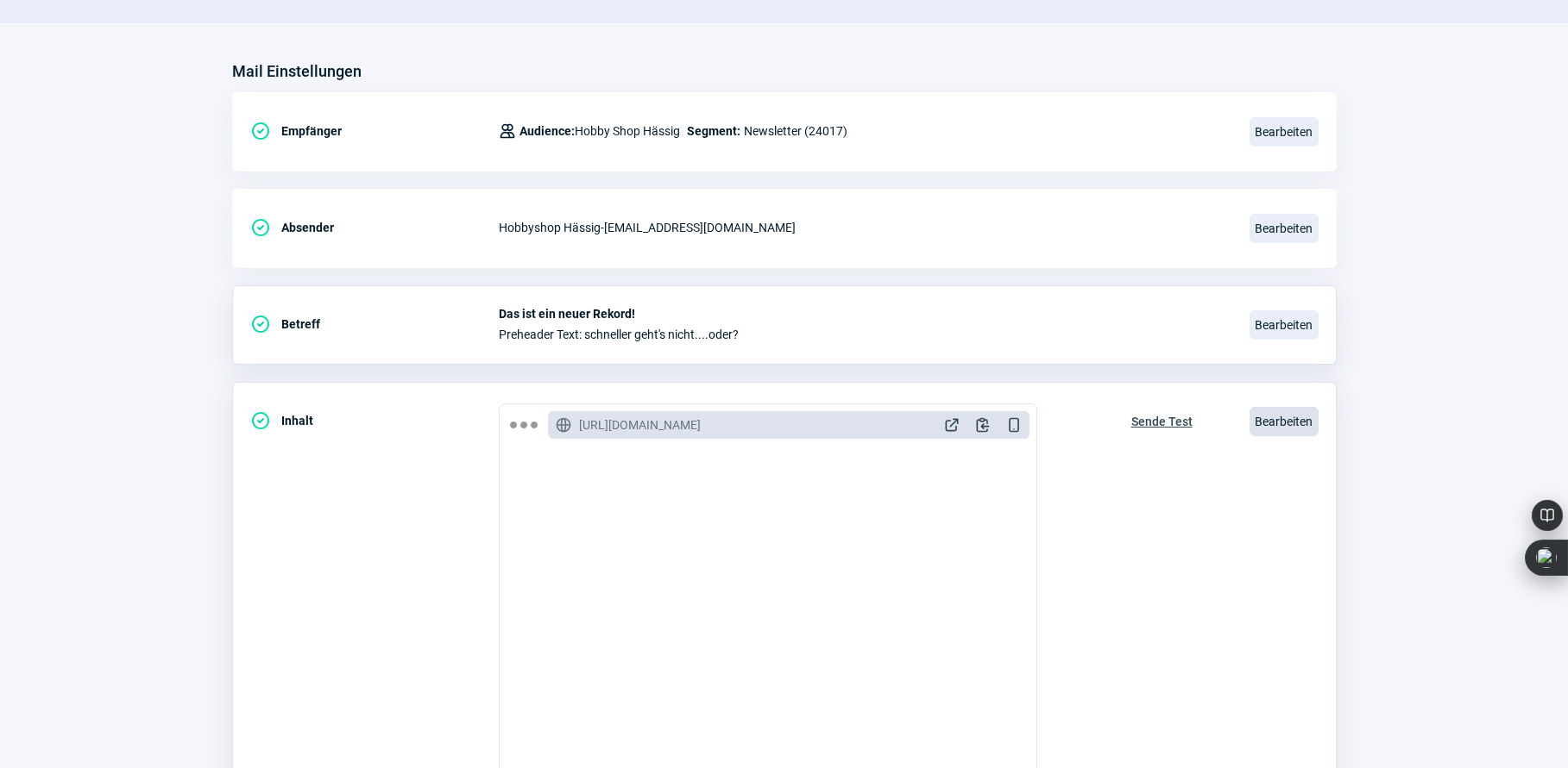
click at [1288, 422] on span "Bearbeiten" at bounding box center [1284, 421] width 69 height 29
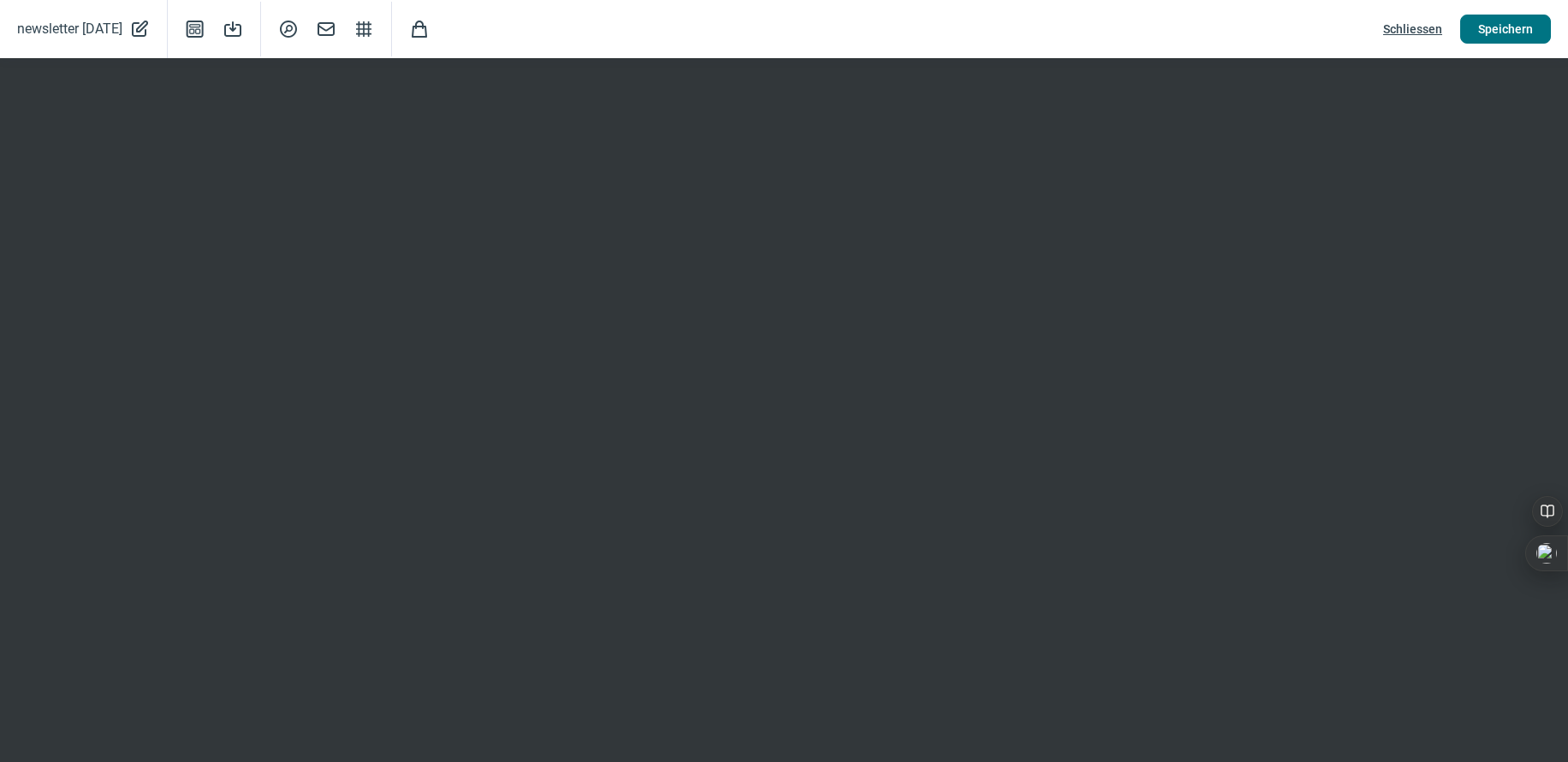
click at [1518, 26] on span "Speichern" at bounding box center [1505, 29] width 55 height 27
click at [1526, 35] on span "Speichern" at bounding box center [1505, 29] width 55 height 27
click at [1437, 26] on span "Schliessen" at bounding box center [1412, 29] width 59 height 27
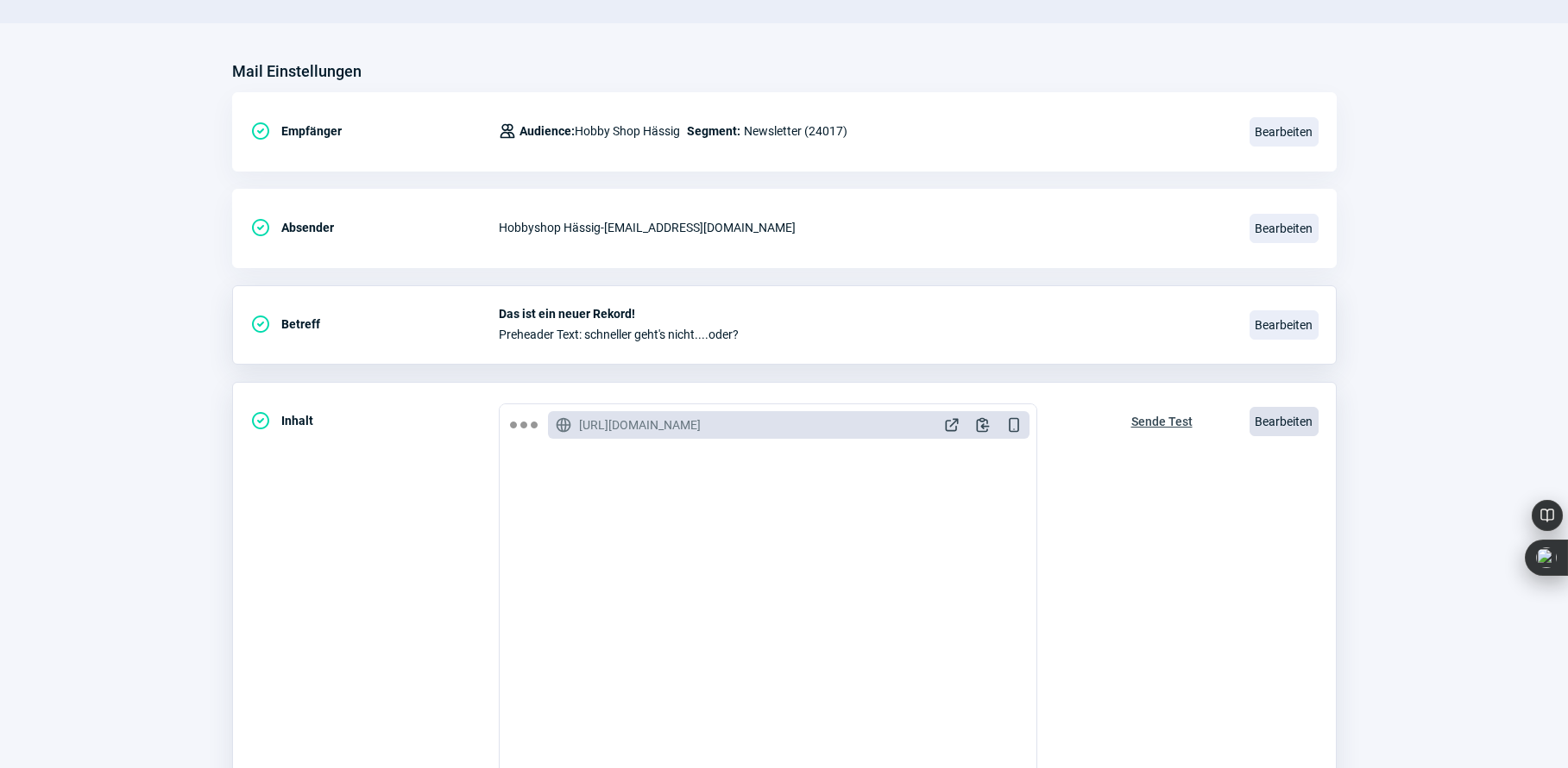
click at [1273, 424] on span "Bearbeiten" at bounding box center [1284, 421] width 69 height 29
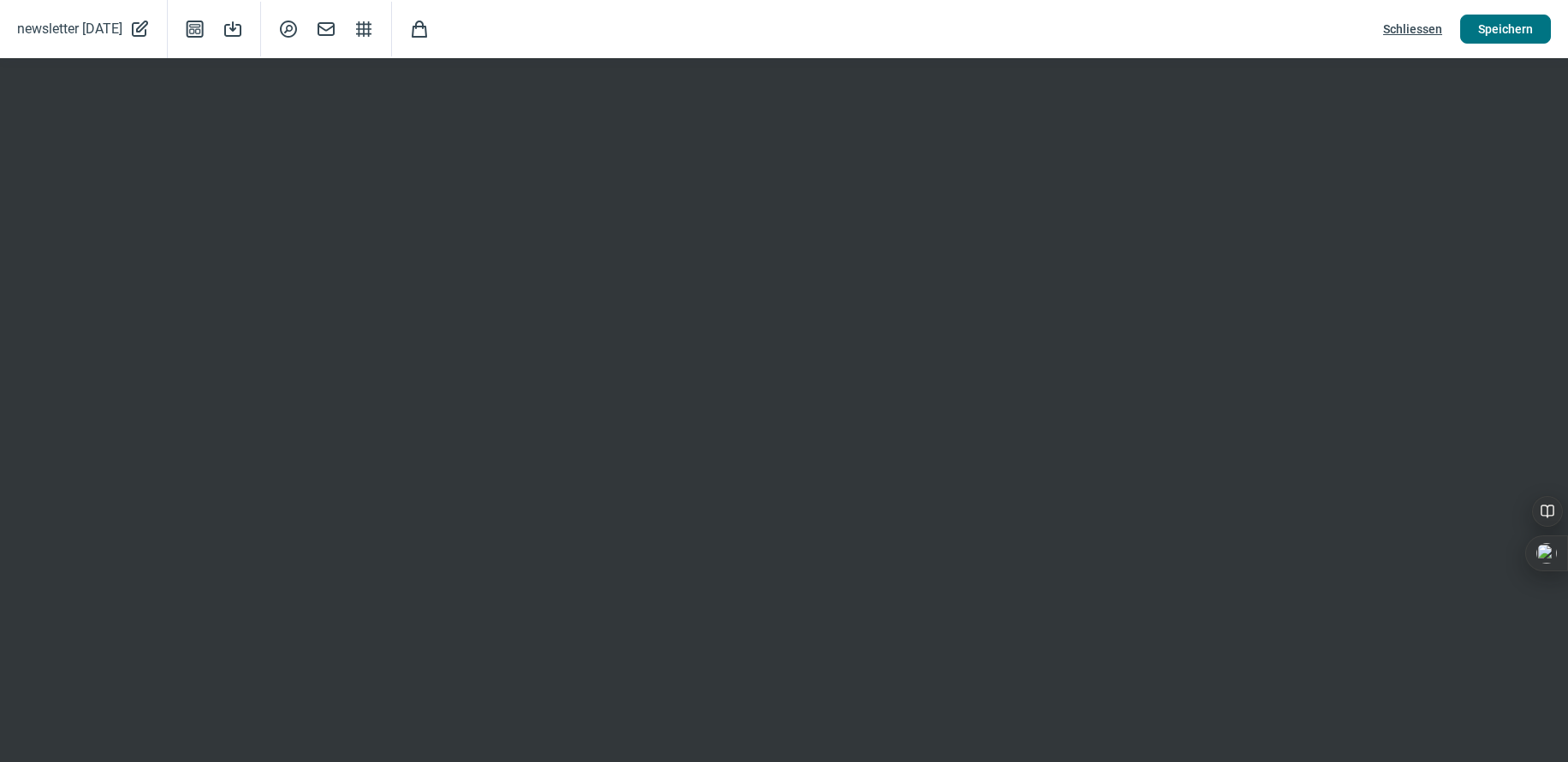
click at [1504, 26] on span "Speichern" at bounding box center [1505, 29] width 55 height 27
click at [1524, 22] on span "Speichern" at bounding box center [1505, 29] width 55 height 27
click at [1495, 23] on span "Speichern" at bounding box center [1505, 29] width 55 height 27
click at [1414, 26] on span "Schliessen" at bounding box center [1412, 29] width 59 height 27
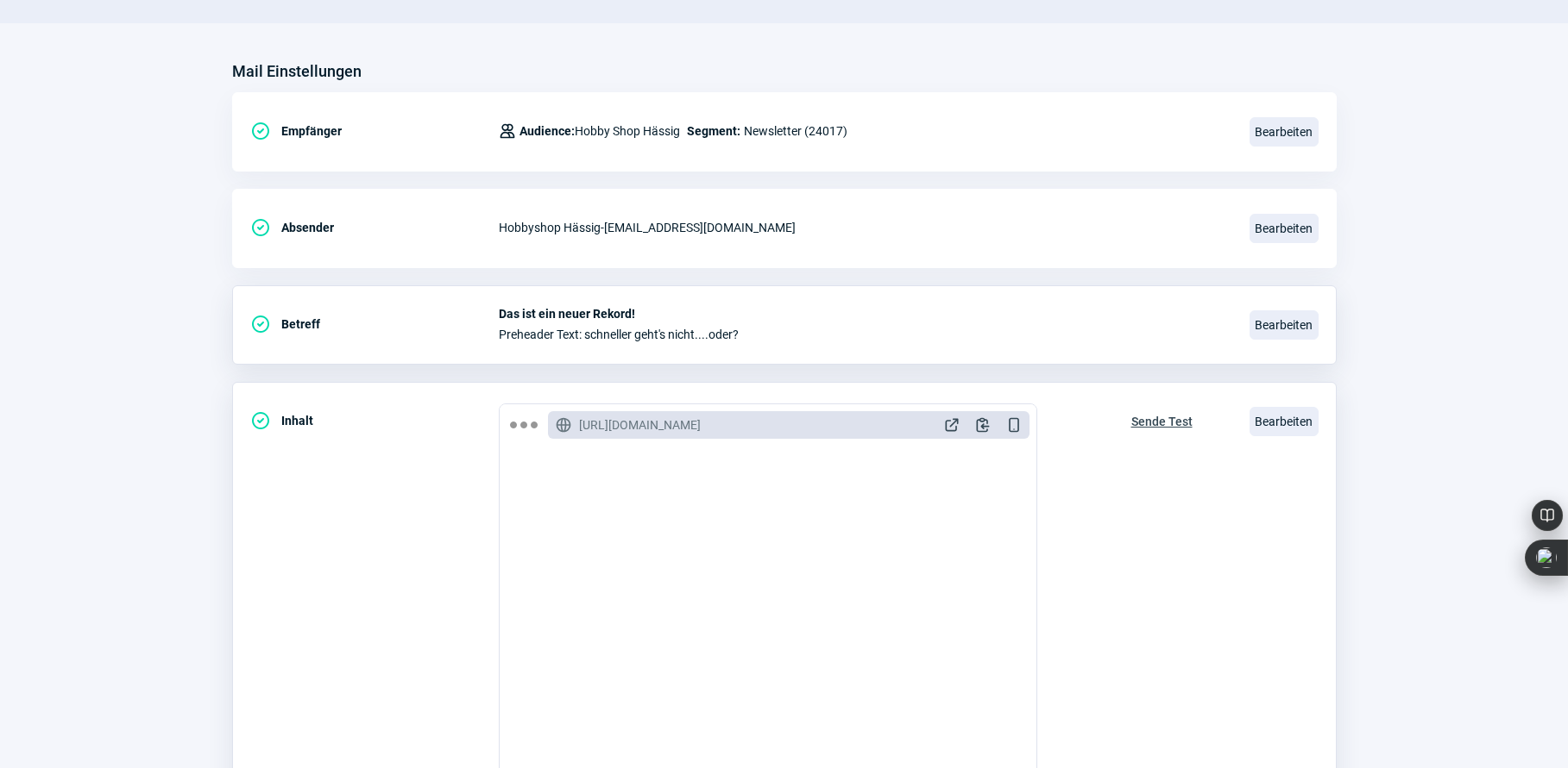
click at [1171, 425] on span "Sende Test" at bounding box center [1162, 421] width 61 height 27
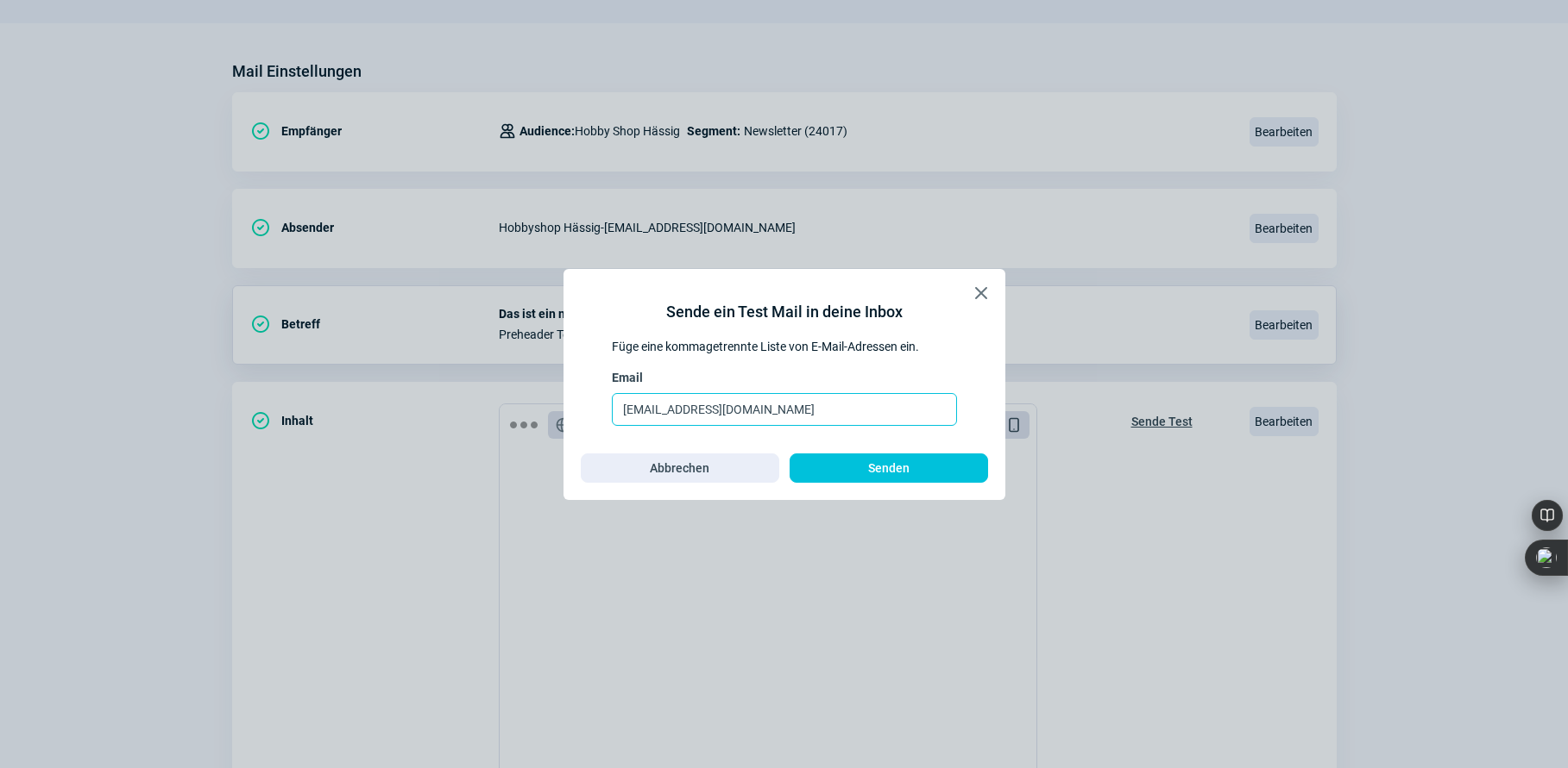
click at [792, 420] on input "[EMAIL_ADDRESS][DOMAIN_NAME]" at bounding box center [784, 409] width 345 height 33
type input "mario.haessig@hobbyshop.ch, maurer@hobbyshop.ch"
click at [845, 465] on span "Senden" at bounding box center [888, 467] width 162 height 27
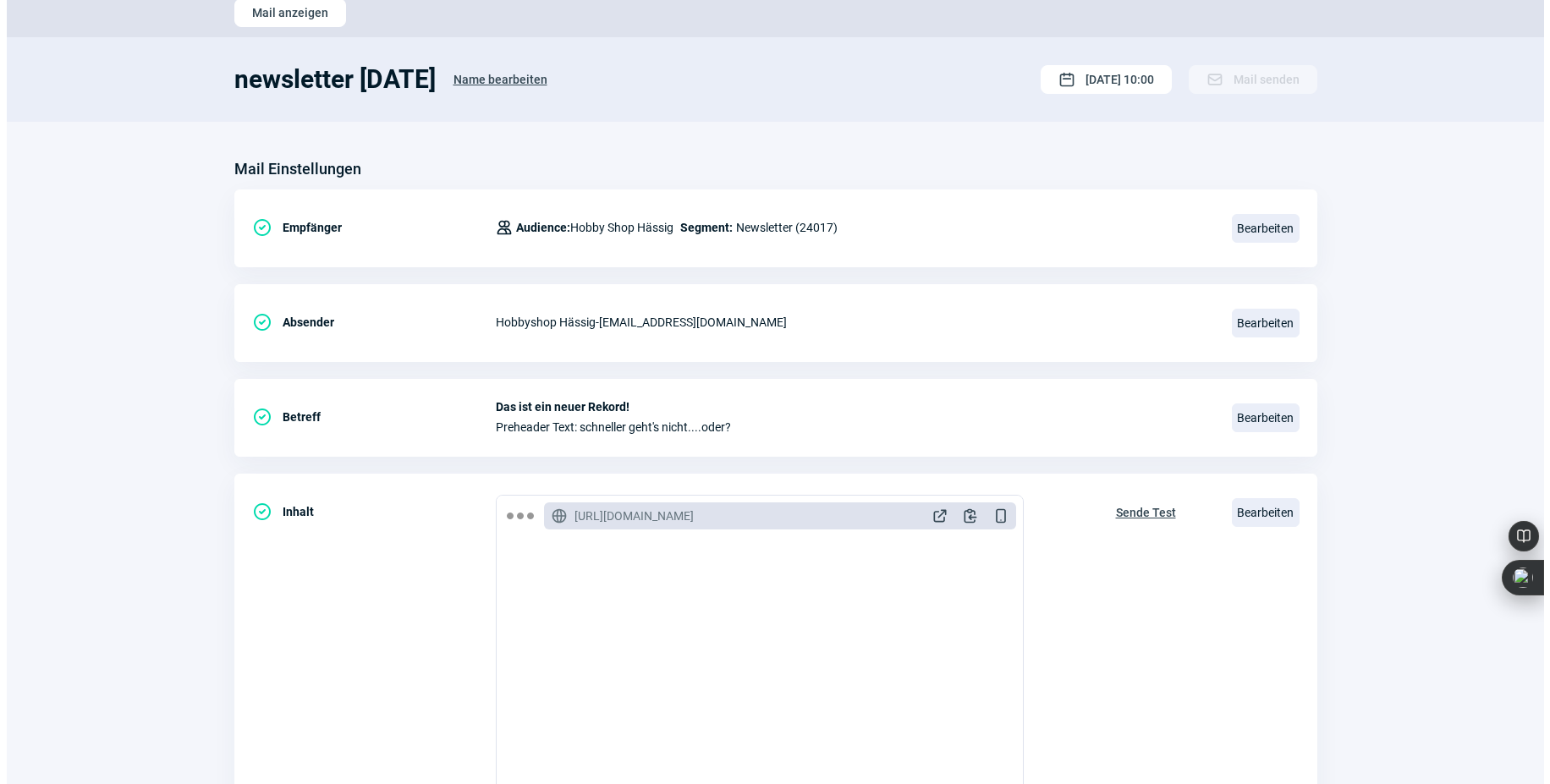
scroll to position [0, 0]
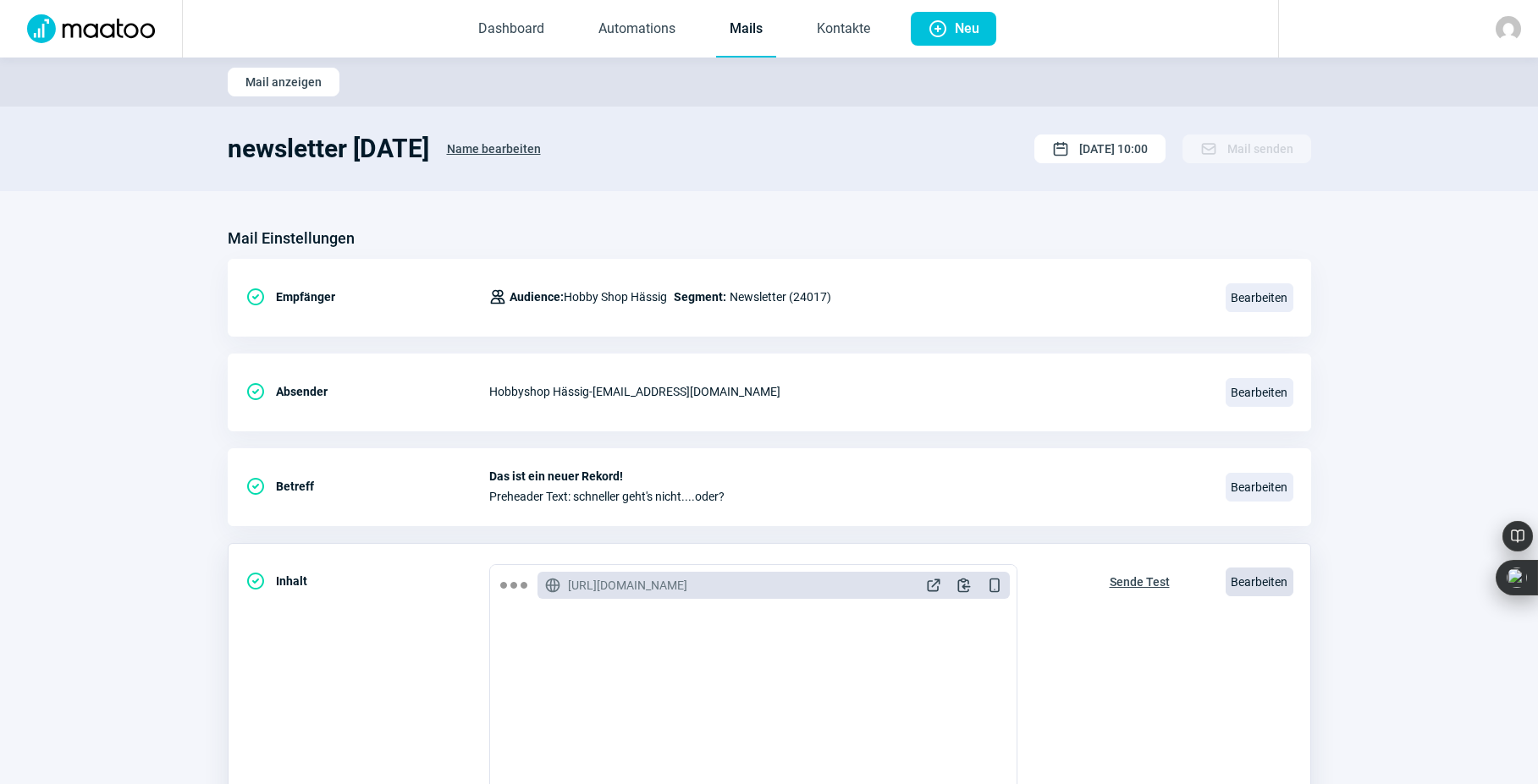
click at [1249, 579] on span "Bearbeiten" at bounding box center [1259, 581] width 68 height 29
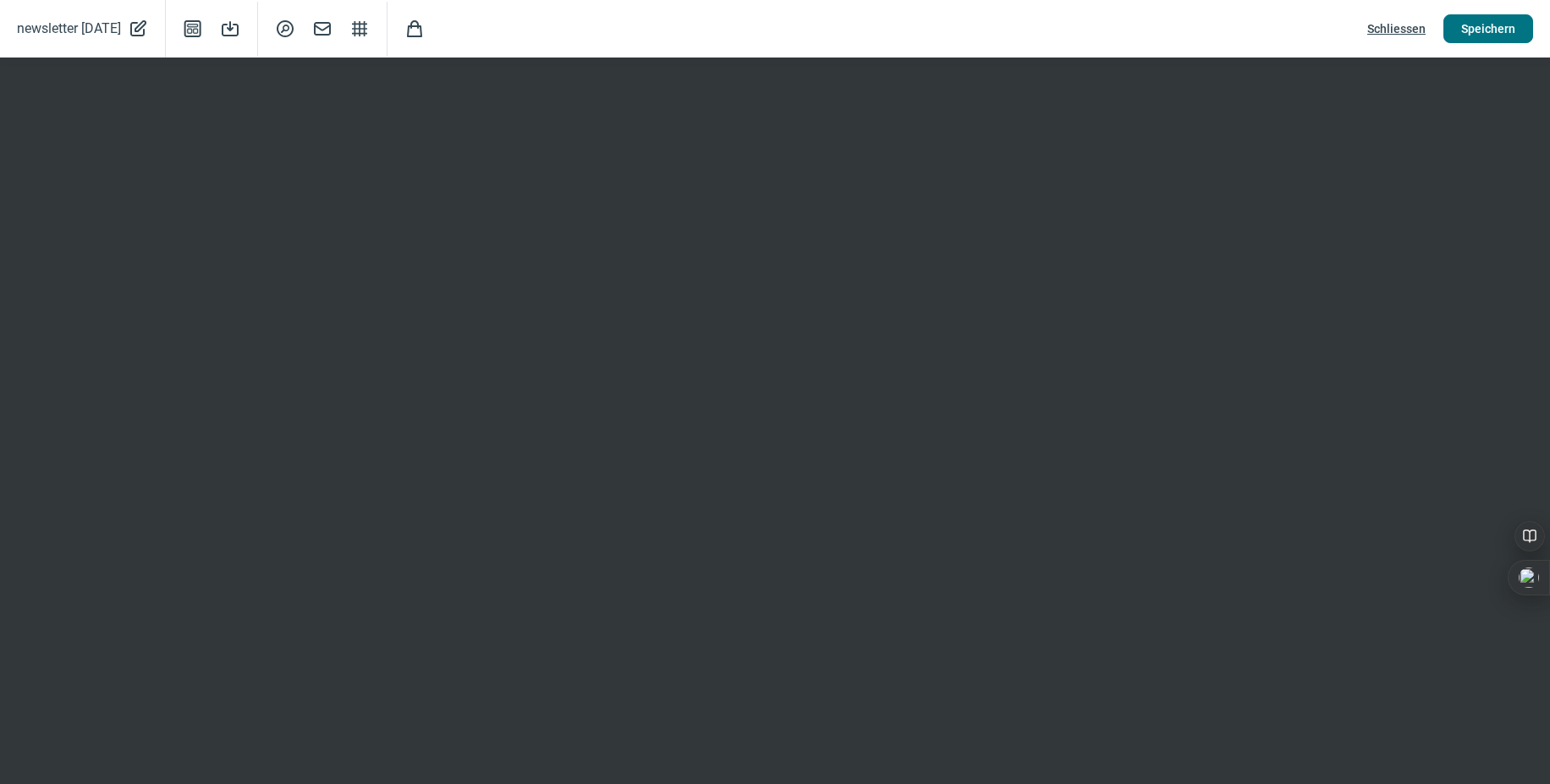
click at [1486, 21] on span "Speichern" at bounding box center [1488, 29] width 54 height 27
